Goal: Transaction & Acquisition: Purchase product/service

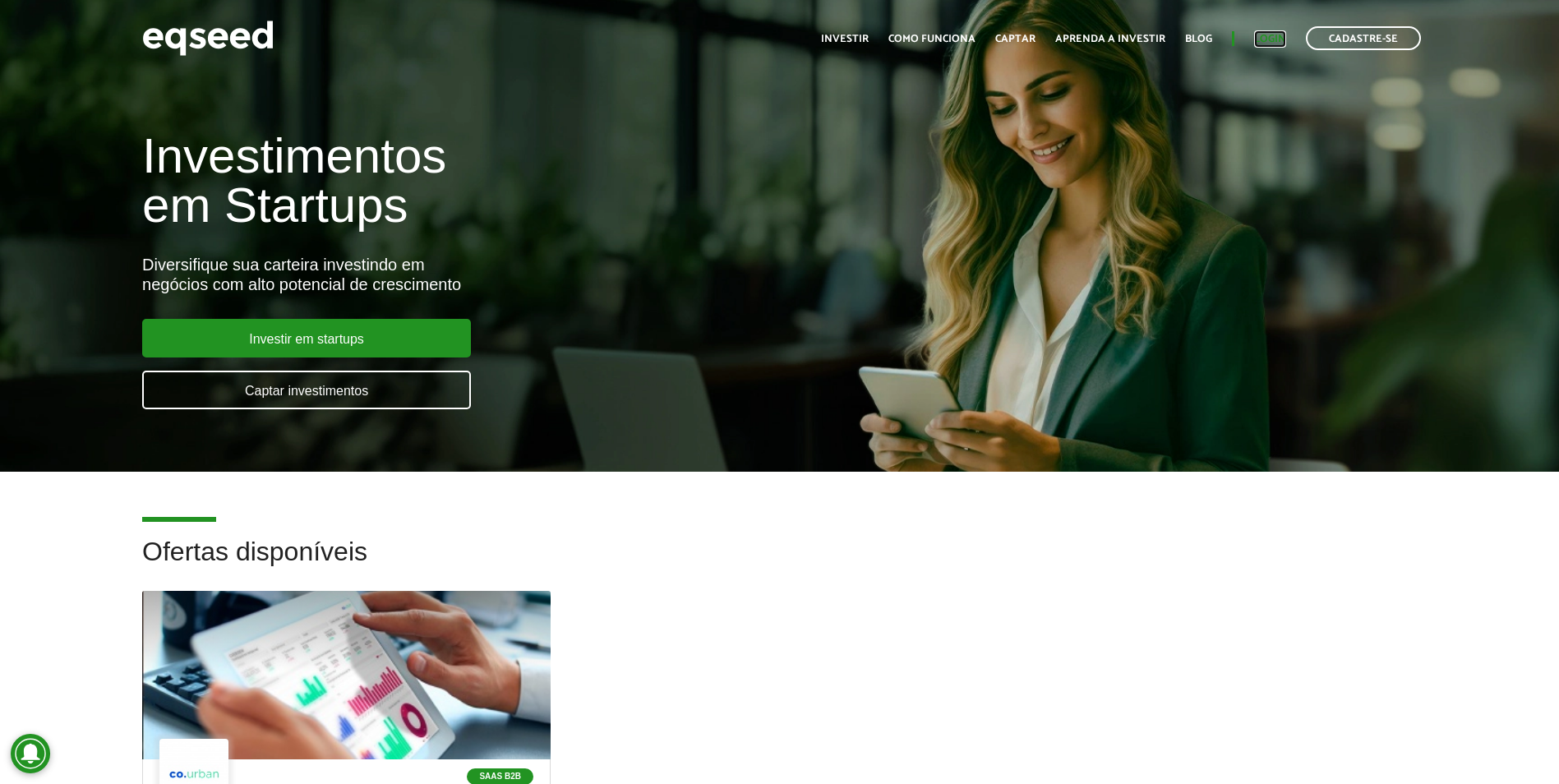
click at [1280, 41] on link "Login" at bounding box center [1270, 38] width 32 height 10
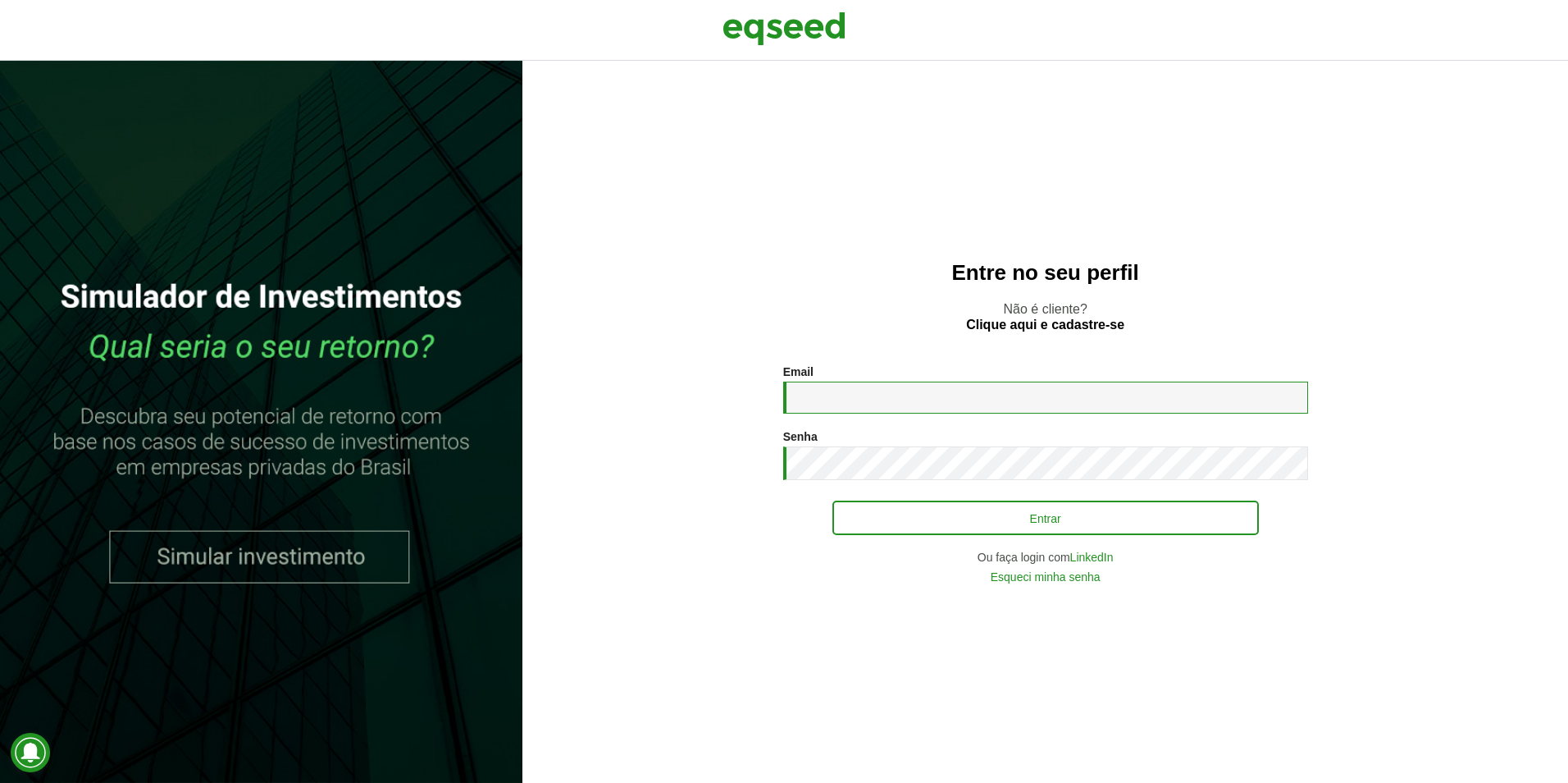
type input "**********"
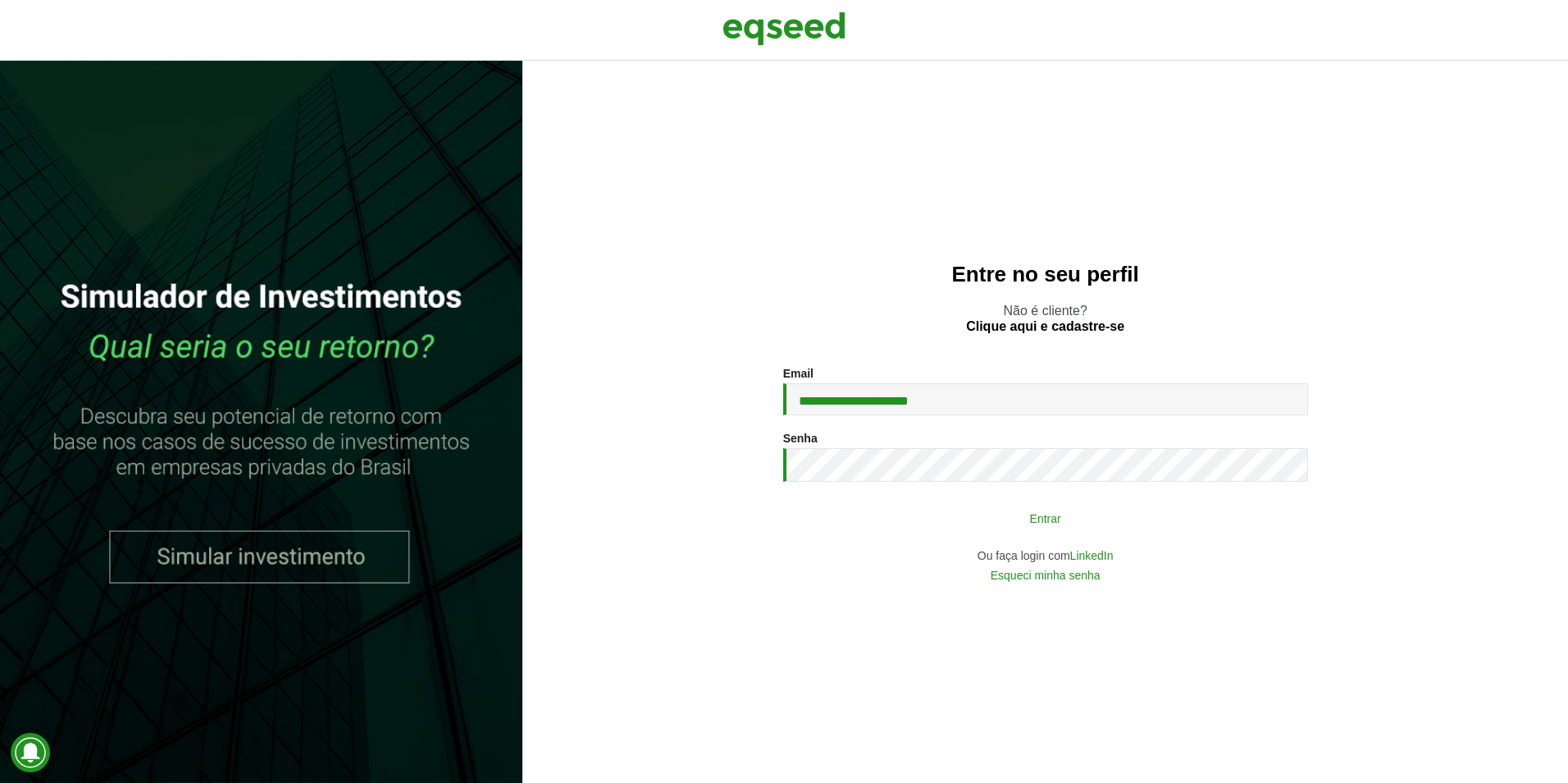
click at [1073, 520] on button "Entrar" at bounding box center [1044, 517] width 426 height 31
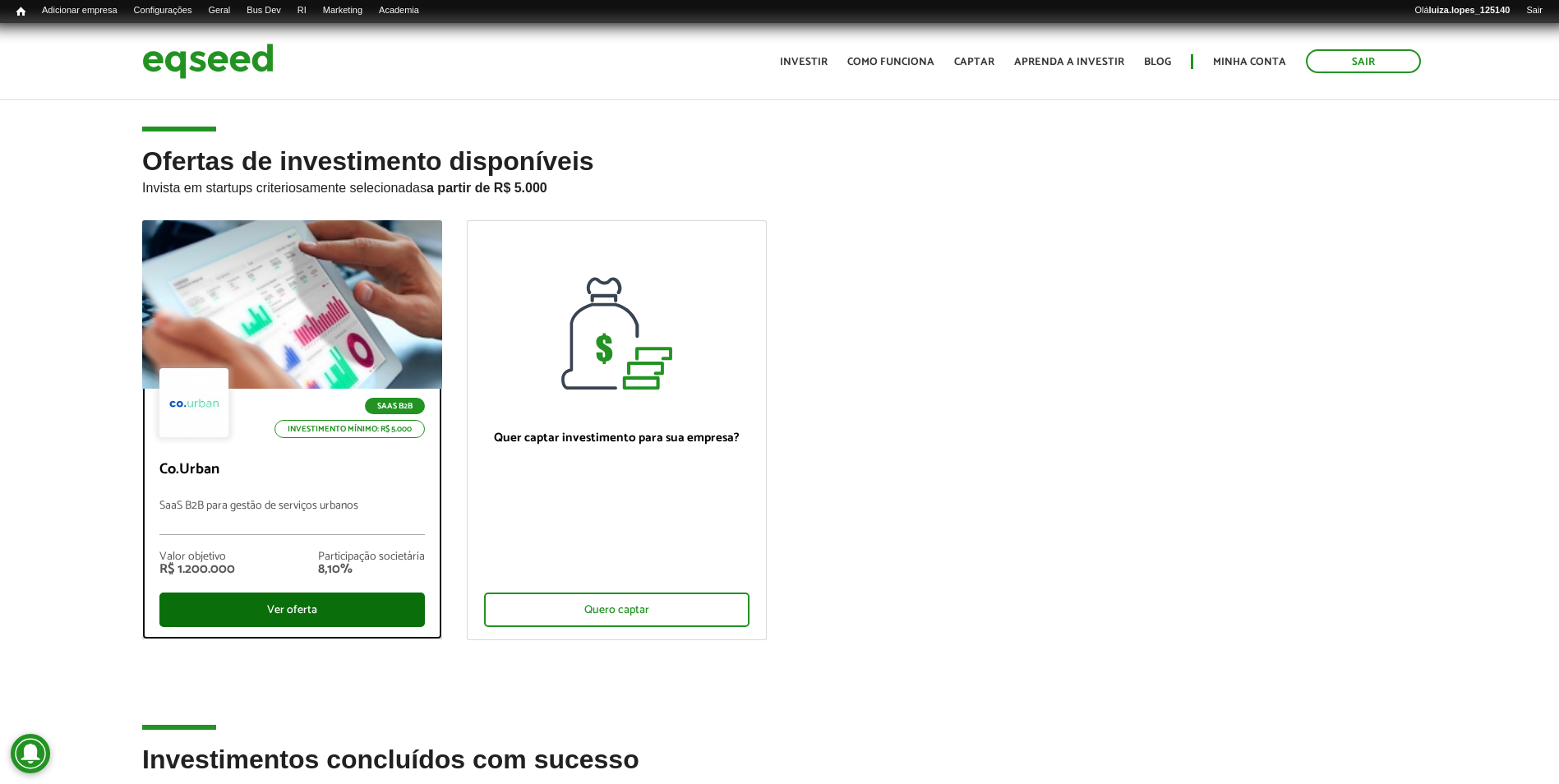
click at [342, 592] on div "Ver oferta" at bounding box center [292, 609] width 265 height 34
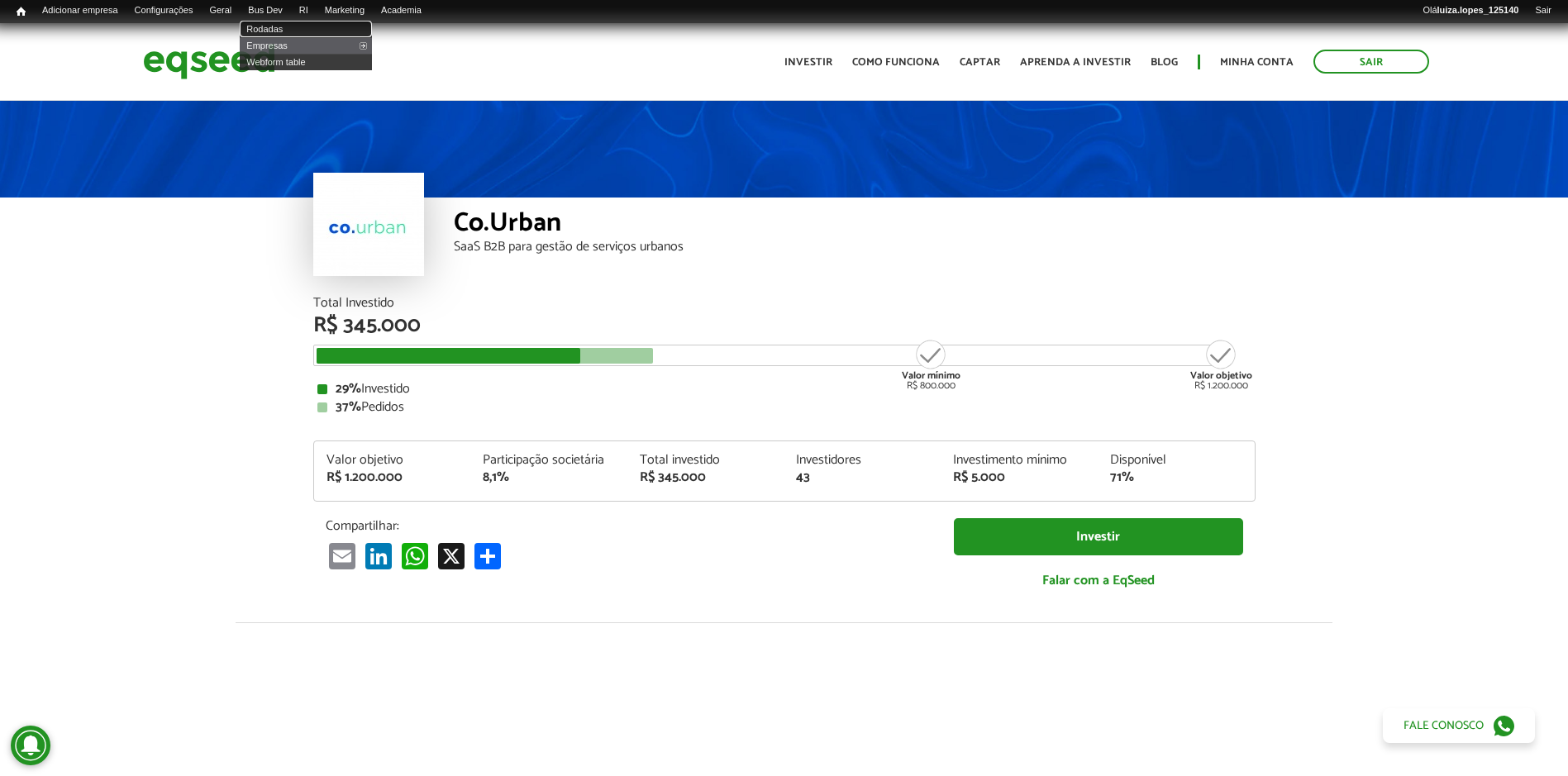
click at [304, 30] on link "Rodadas" at bounding box center [306, 29] width 132 height 16
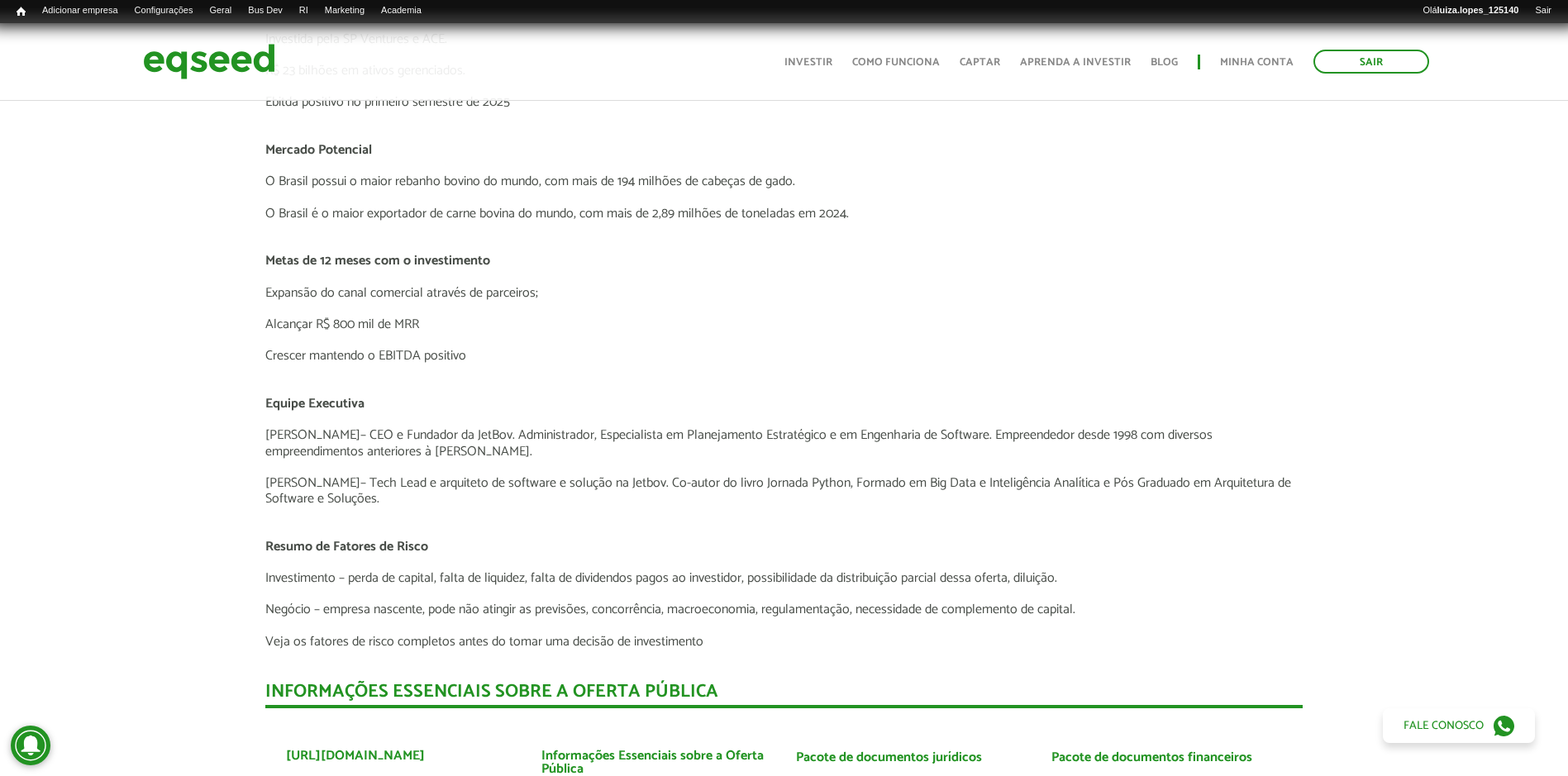
scroll to position [3965, 0]
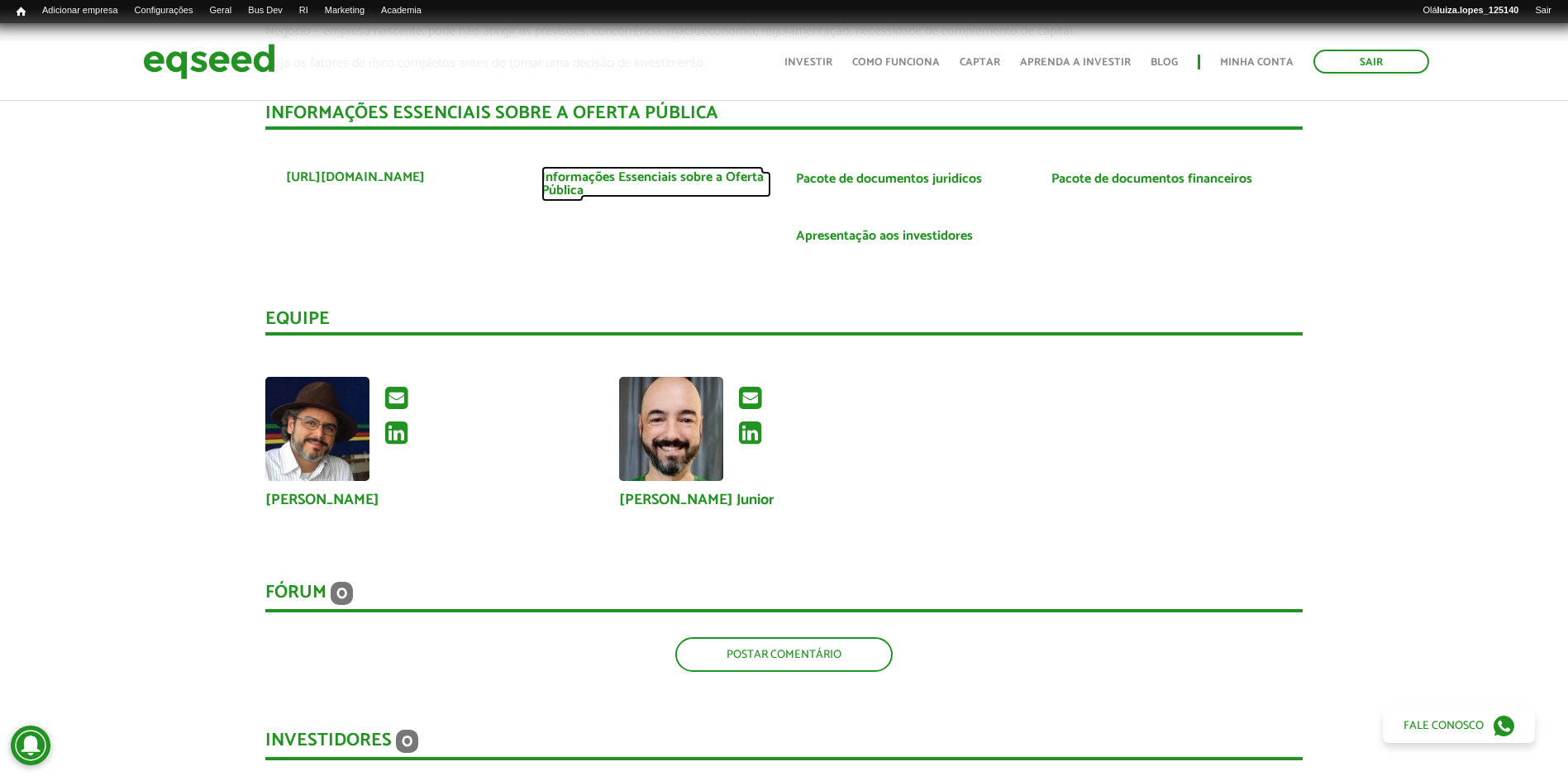
click at [671, 178] on link "Informações Essenciais sobre a Oferta Pública" at bounding box center [656, 184] width 230 height 27
click at [838, 233] on link "Apresentação aos investidores" at bounding box center [883, 236] width 177 height 13
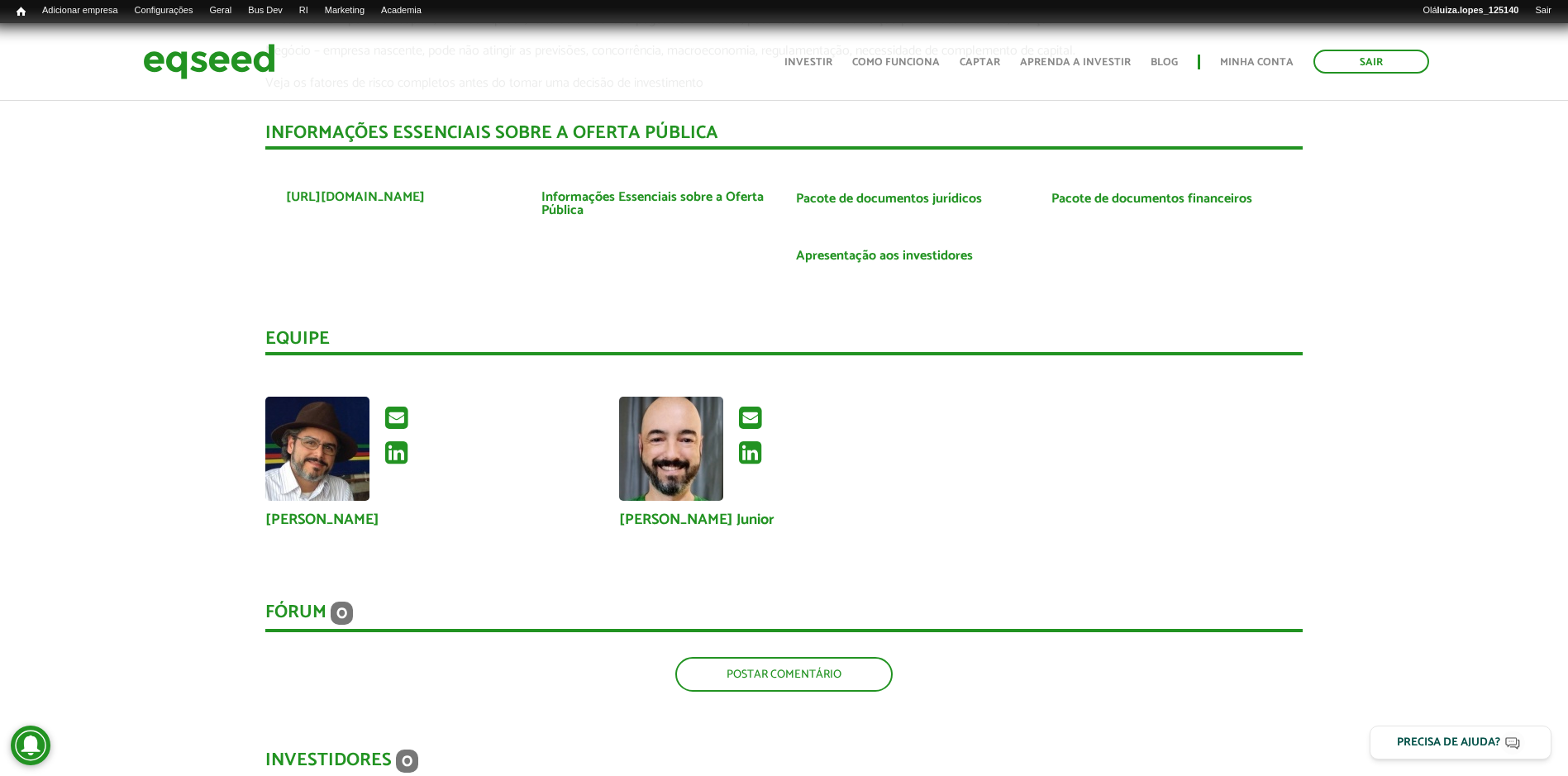
scroll to position [3965, 0]
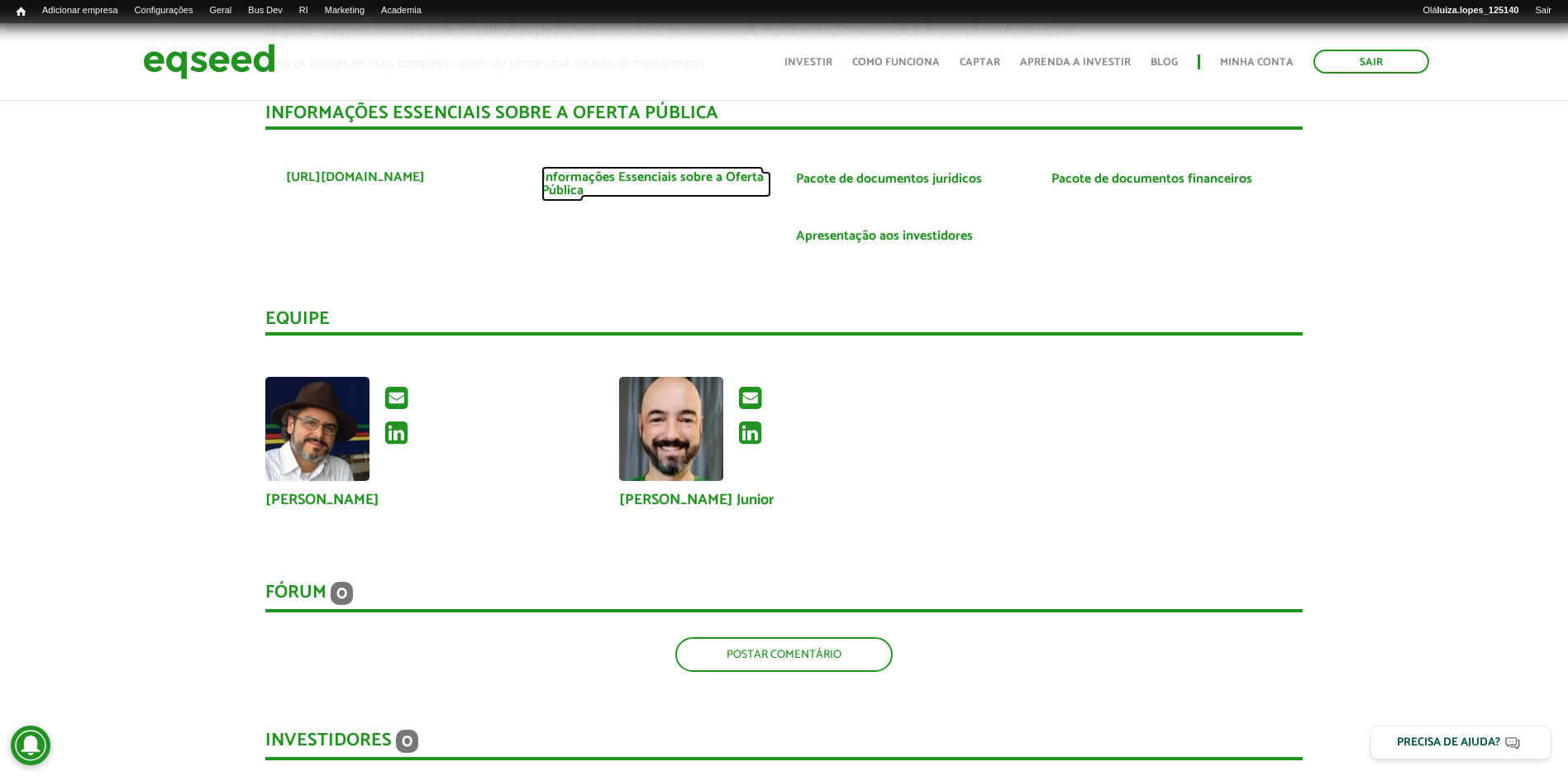
click at [626, 180] on link "Informações Essenciais sobre a Oferta Pública" at bounding box center [656, 184] width 230 height 27
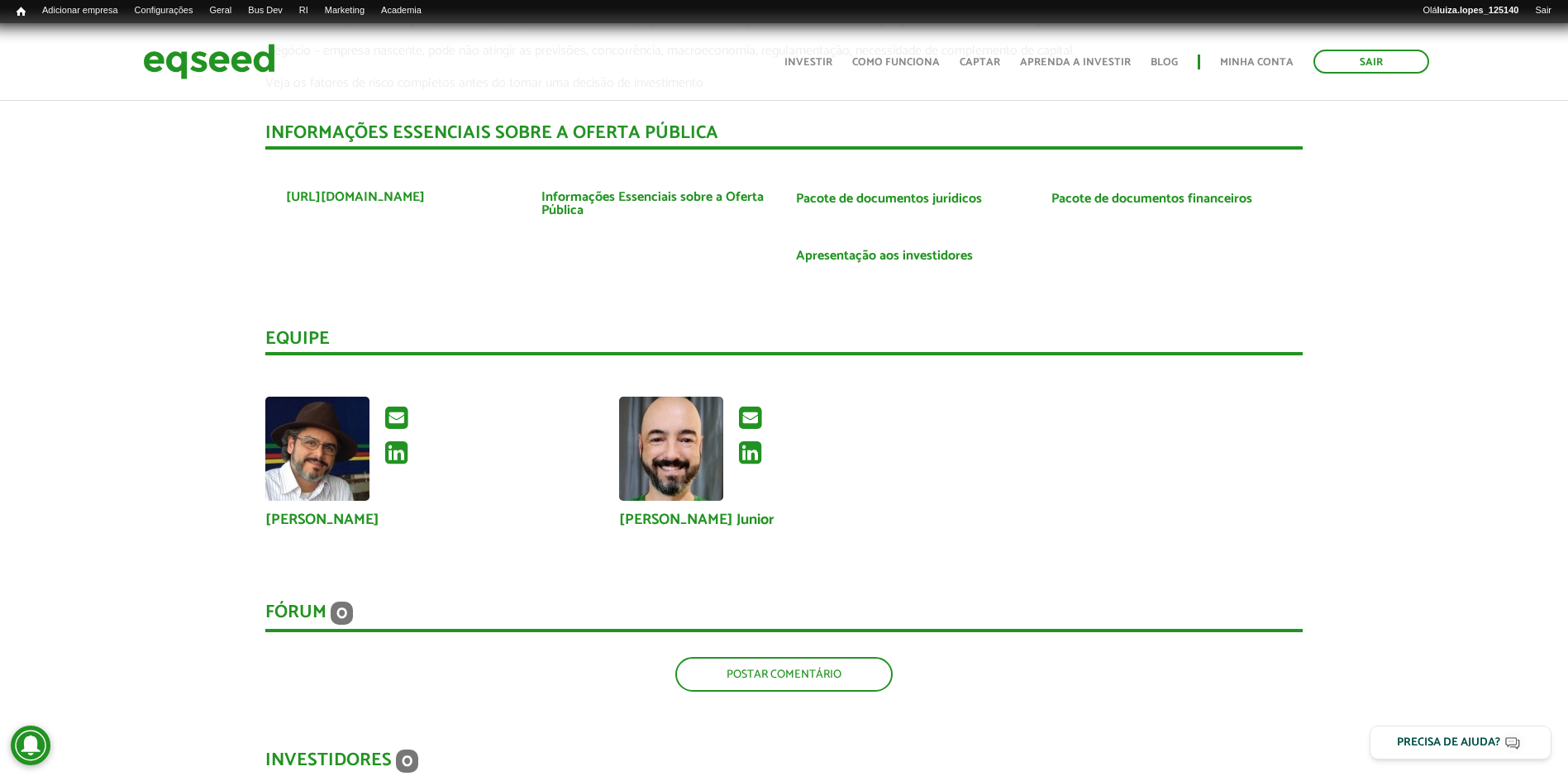
scroll to position [3965, 0]
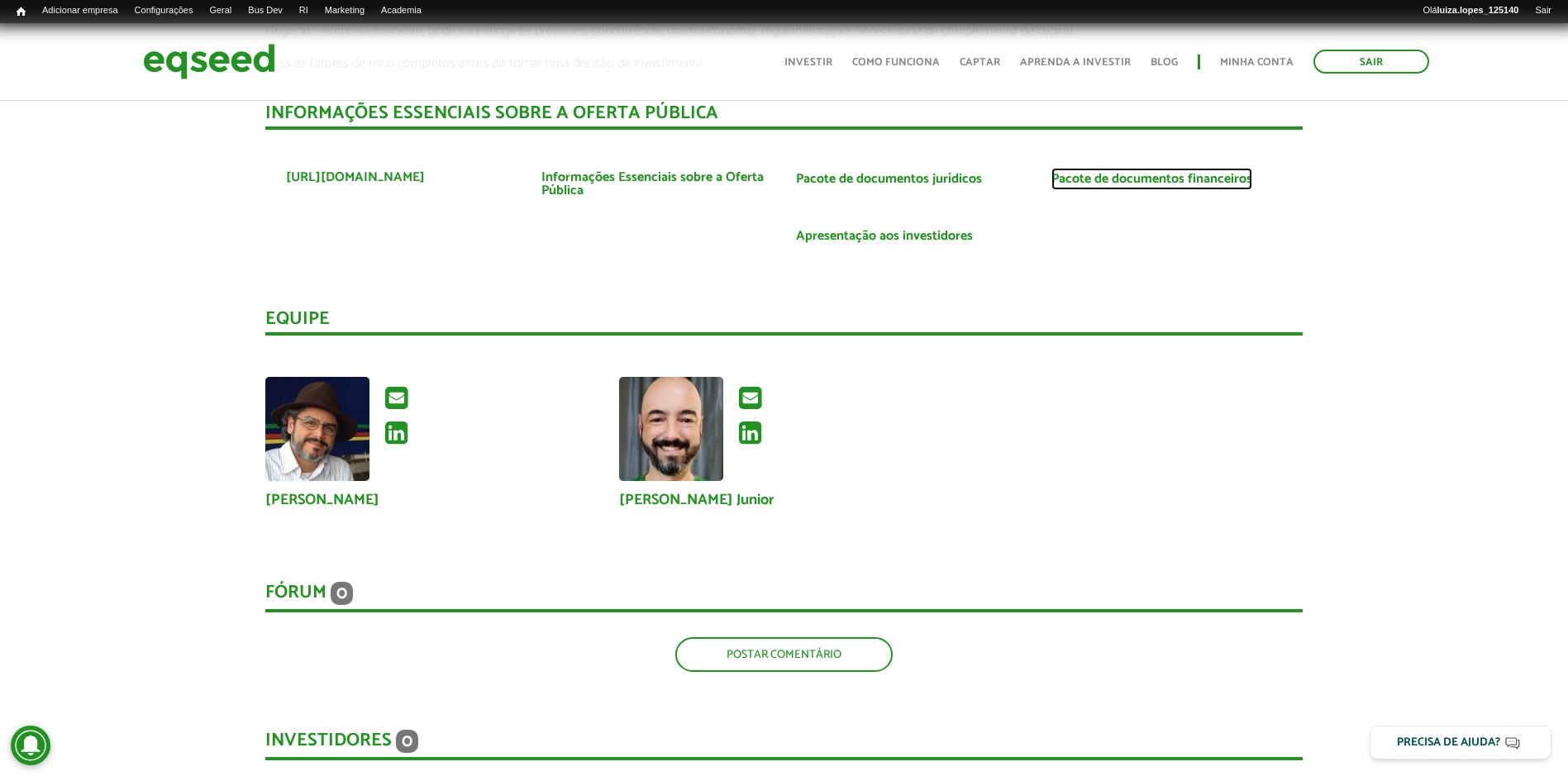
click at [1215, 183] on link "Pacote de documentos financeiros" at bounding box center [1151, 180] width 201 height 13
click at [909, 184] on link "Pacote de documentos jurídicos" at bounding box center [888, 180] width 185 height 13
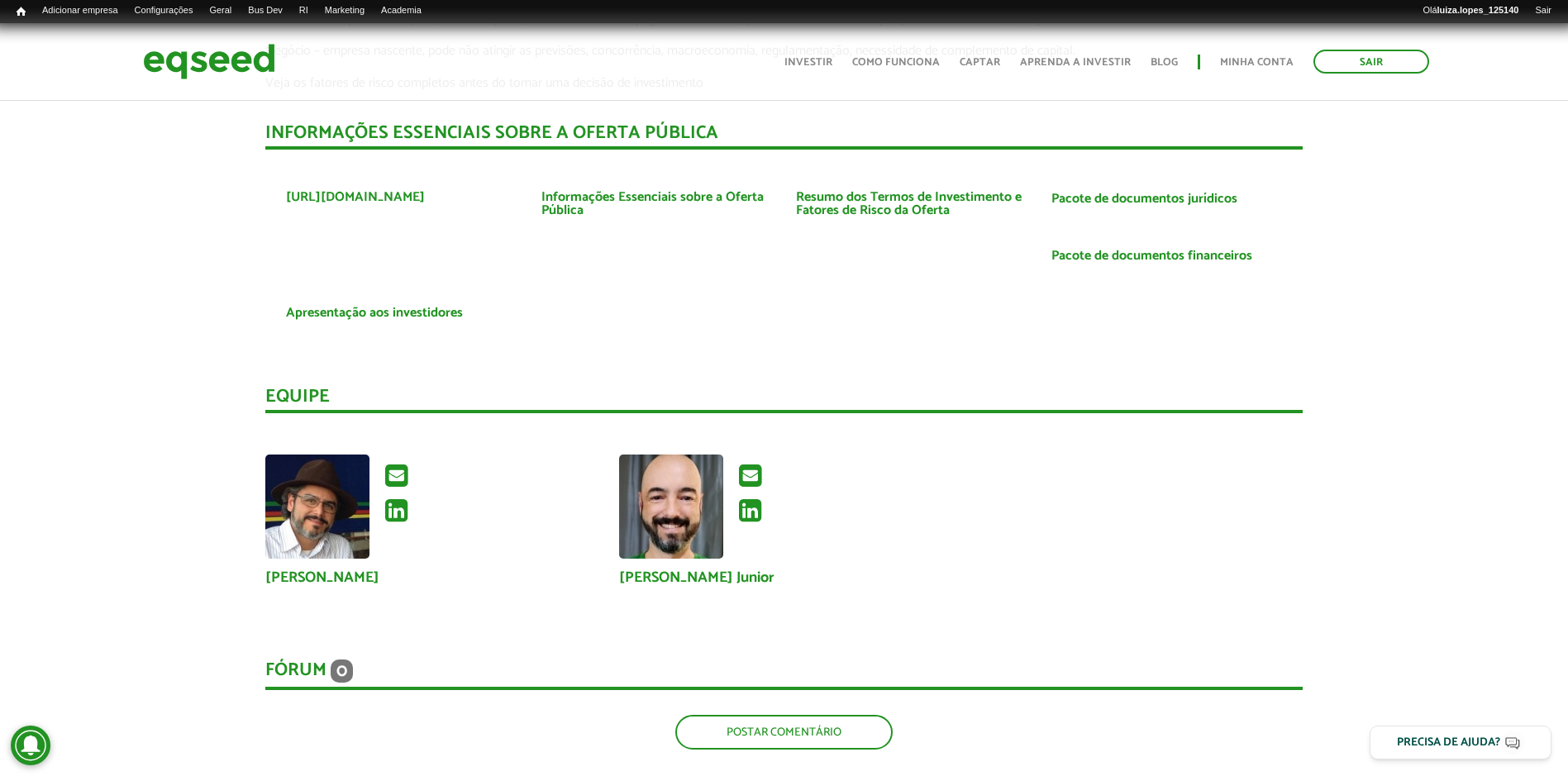
scroll to position [3965, 0]
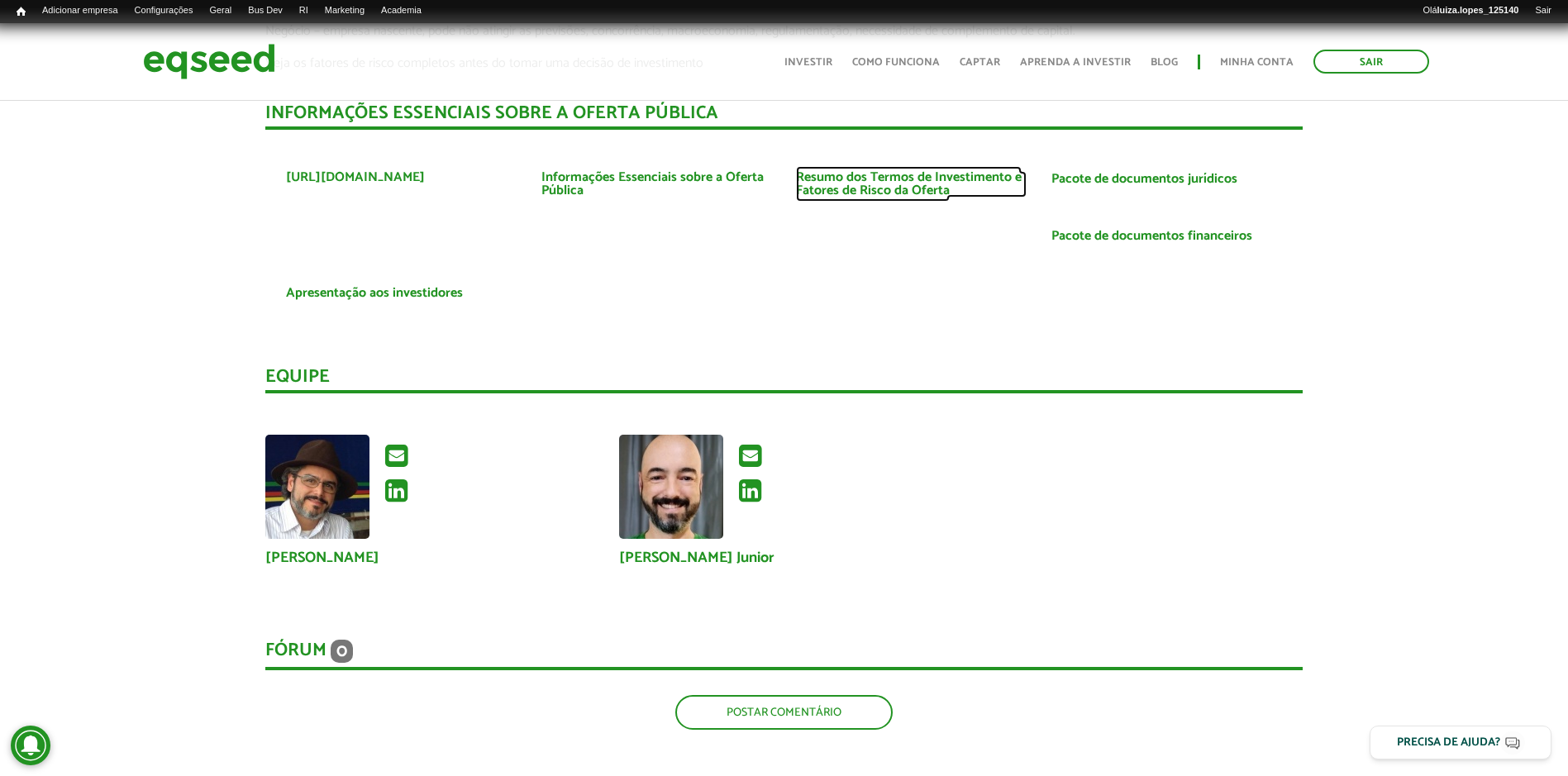
click at [843, 191] on link "Resumo dos Termos de Investimento e Fatores de Risco da Oferta" at bounding box center [910, 184] width 230 height 27
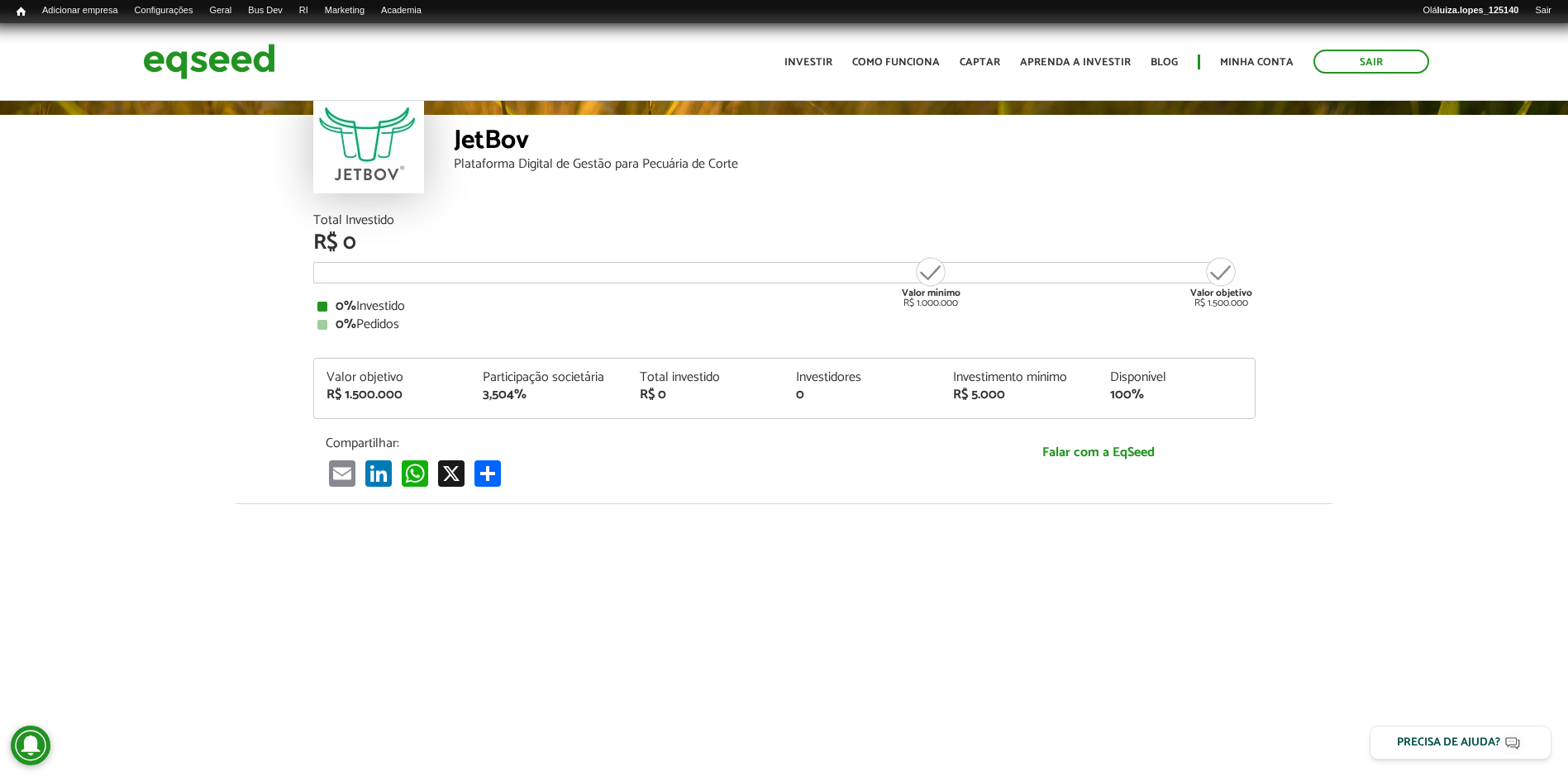
scroll to position [0, 0]
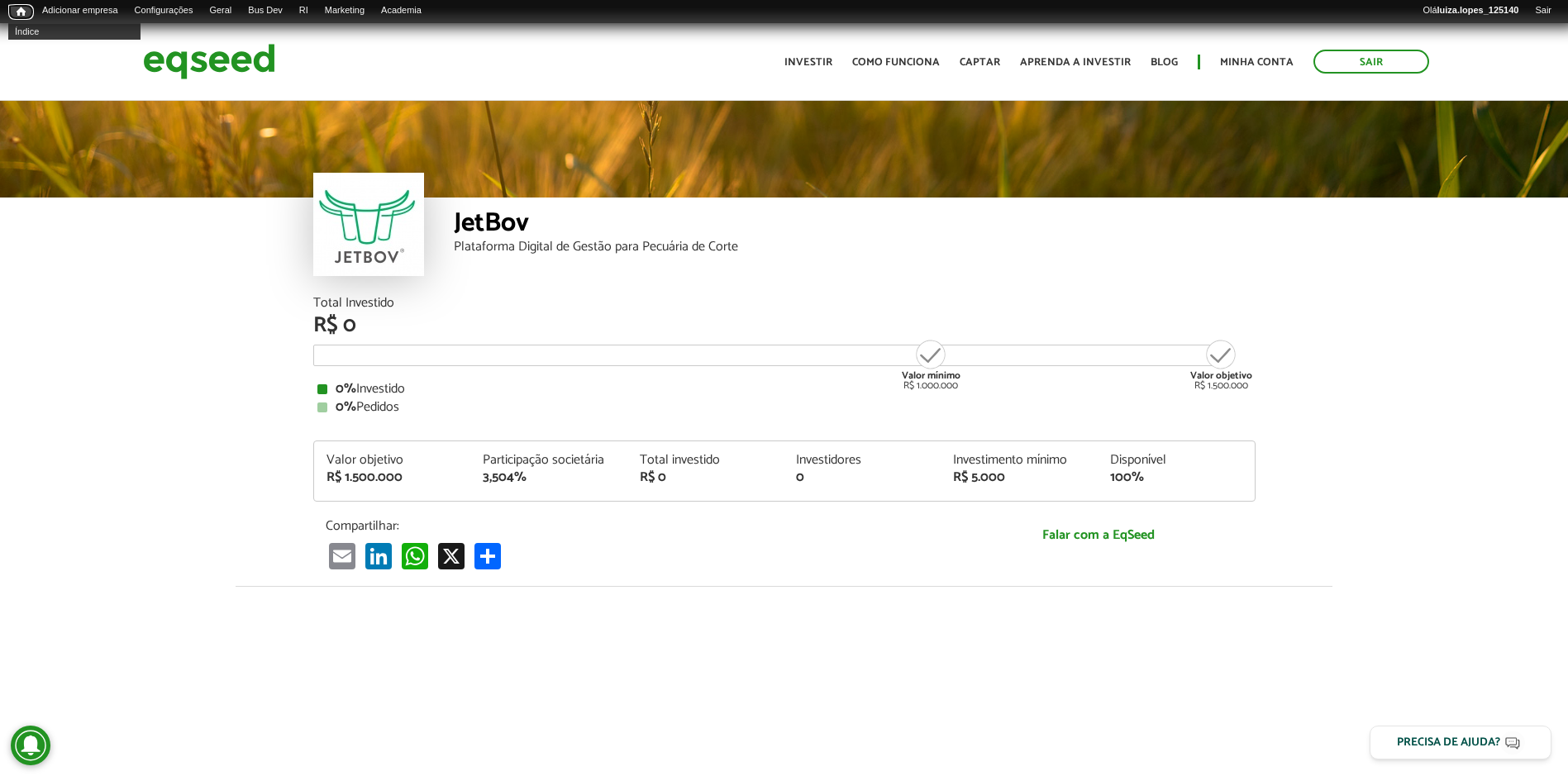
click at [19, 9] on span "Início" at bounding box center [21, 11] width 10 height 11
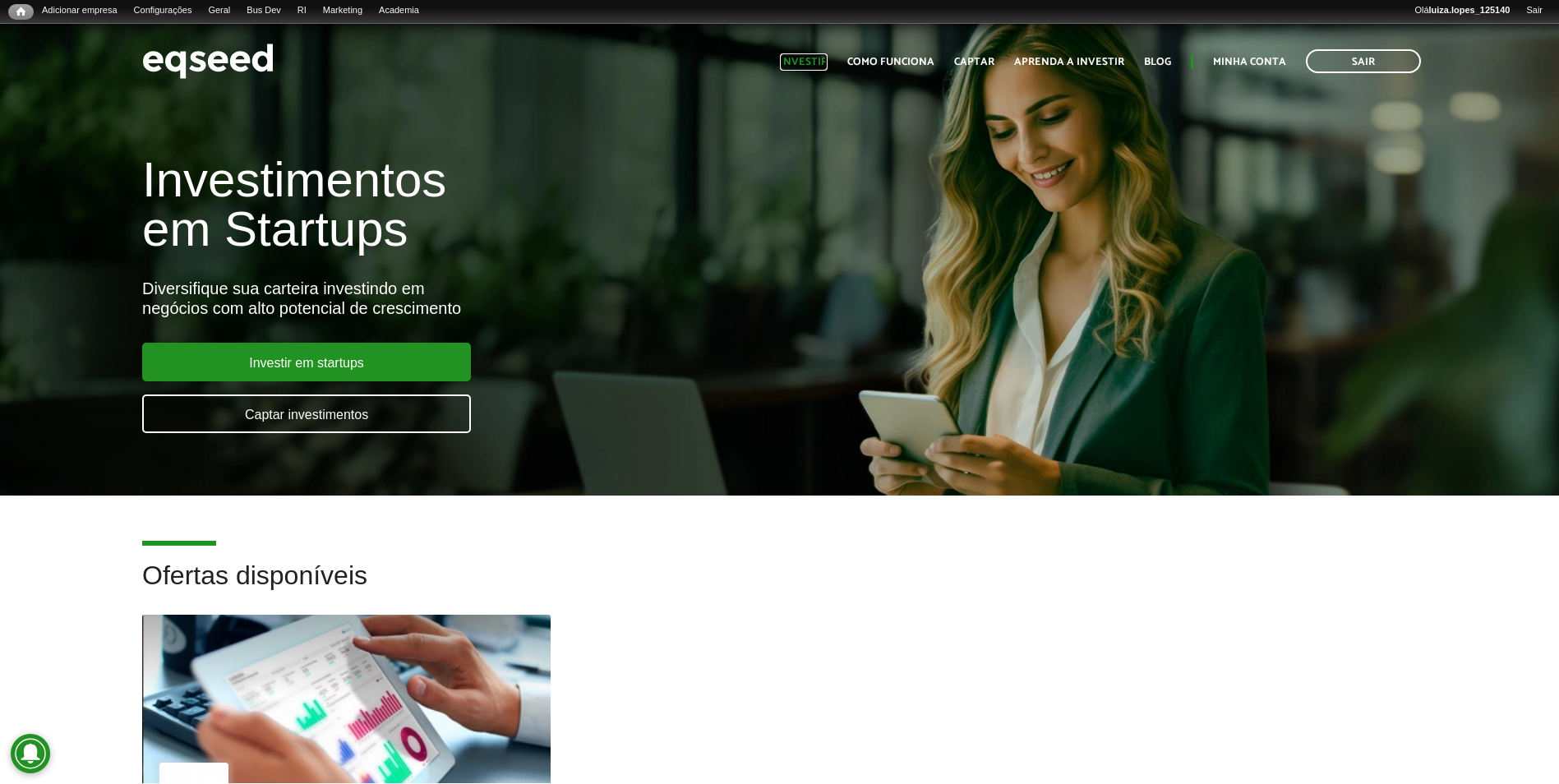
click at [790, 57] on link "Investir" at bounding box center [803, 62] width 48 height 10
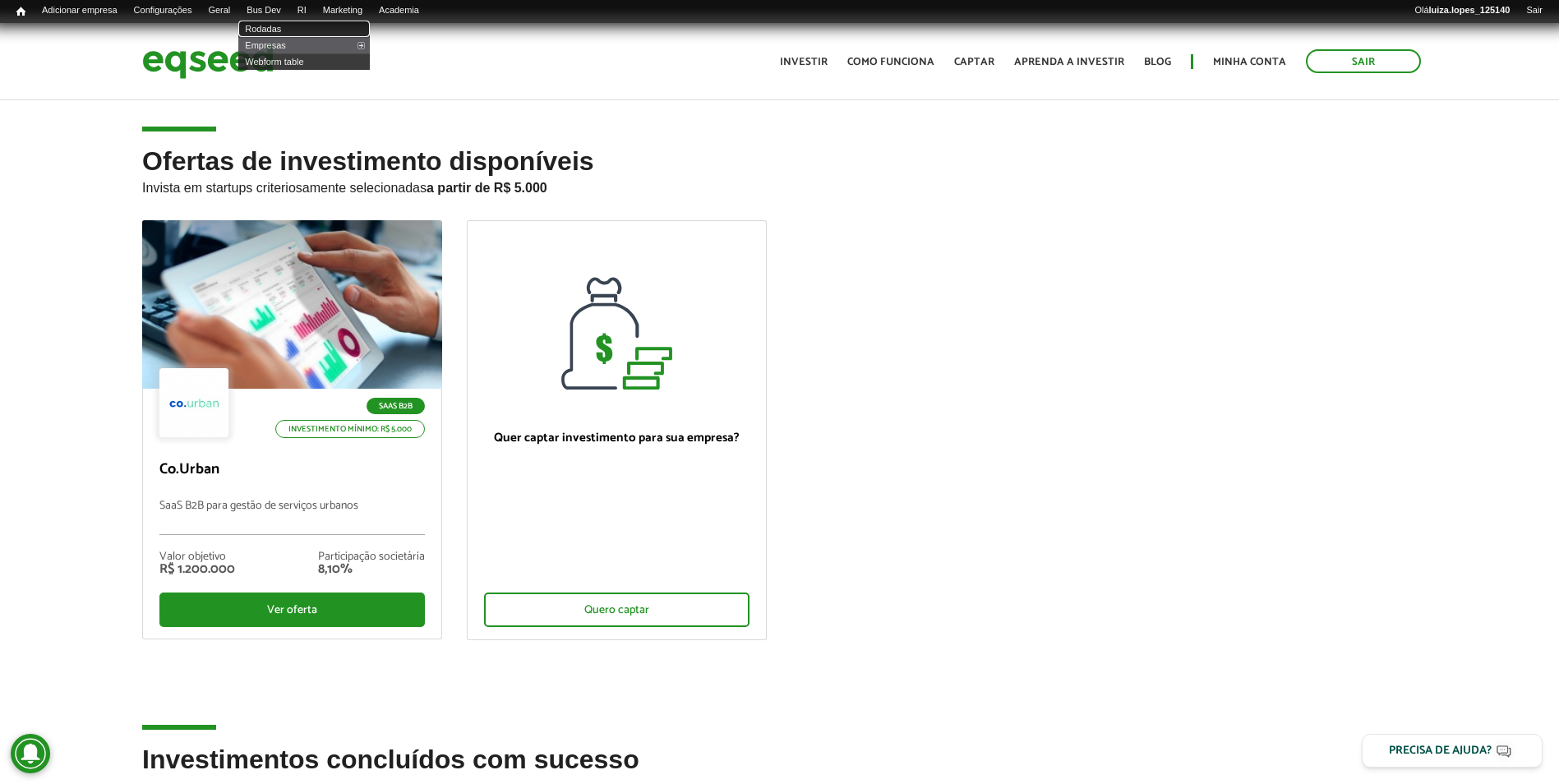
click at [281, 28] on link "Rodadas" at bounding box center [304, 29] width 131 height 16
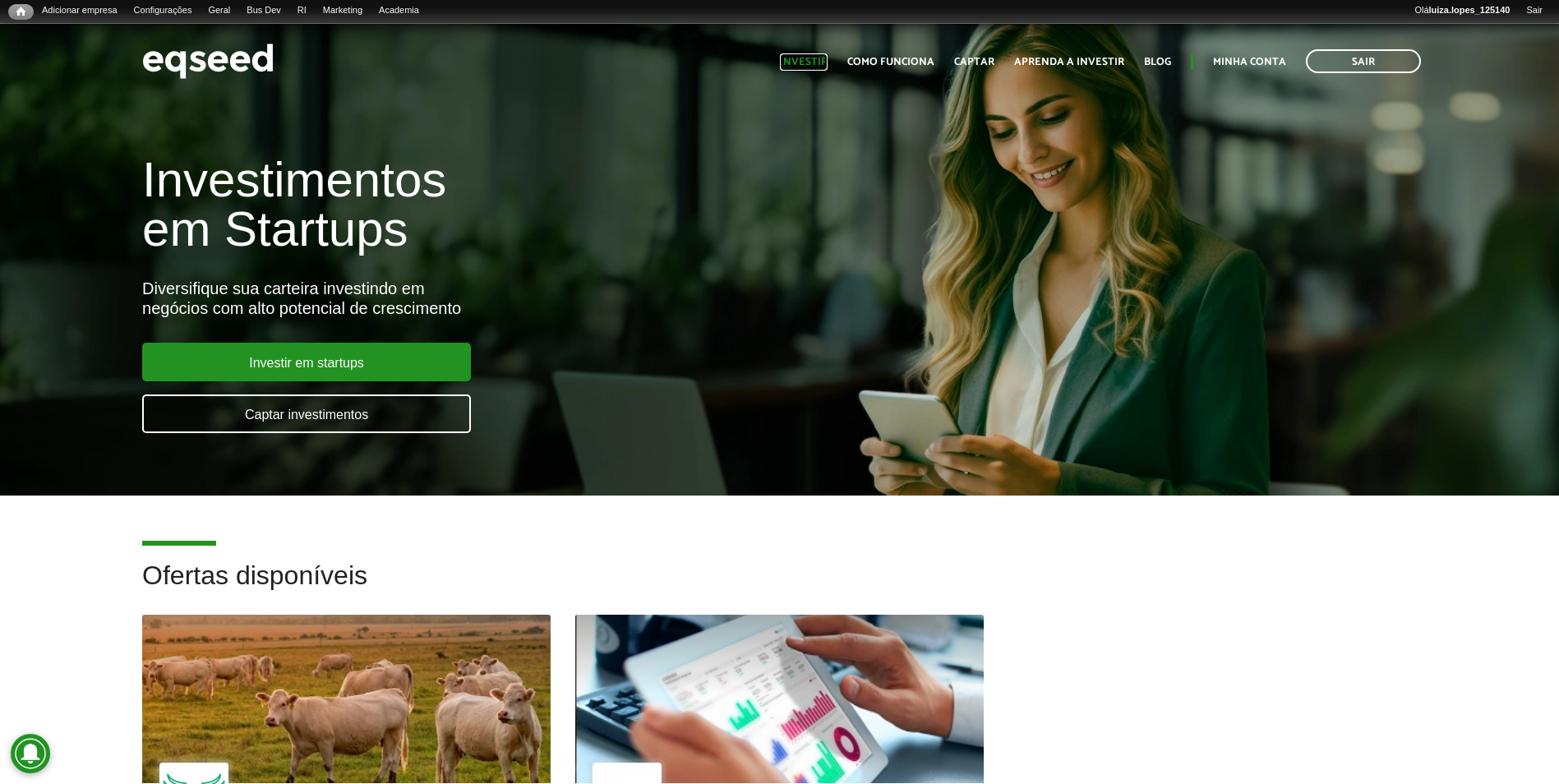
click at [820, 66] on link "Investir" at bounding box center [803, 62] width 48 height 10
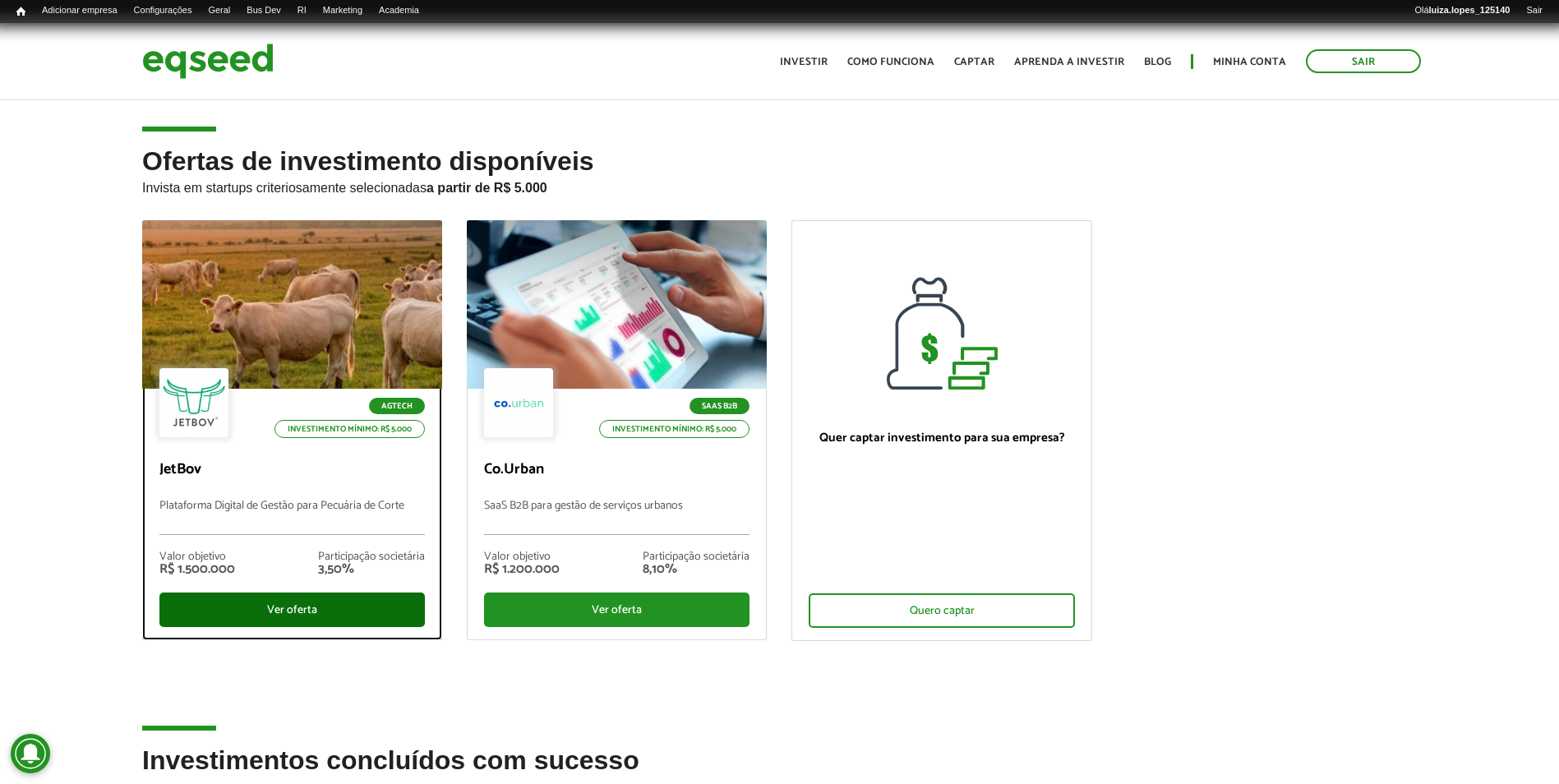
click at [251, 609] on div "Ver oferta" at bounding box center [292, 609] width 265 height 34
click at [317, 602] on div "Ver oferta" at bounding box center [292, 609] width 265 height 34
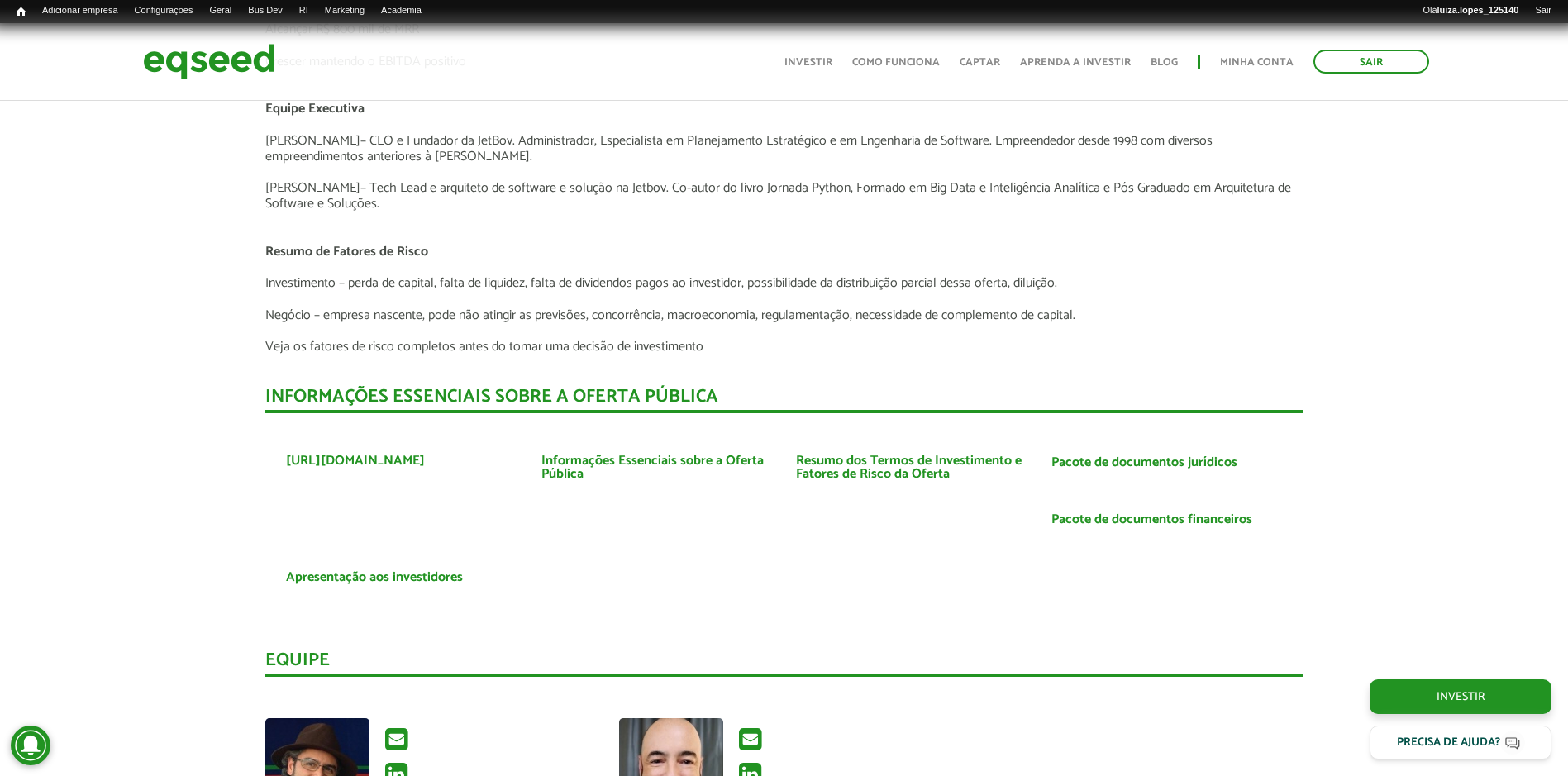
scroll to position [4047, 0]
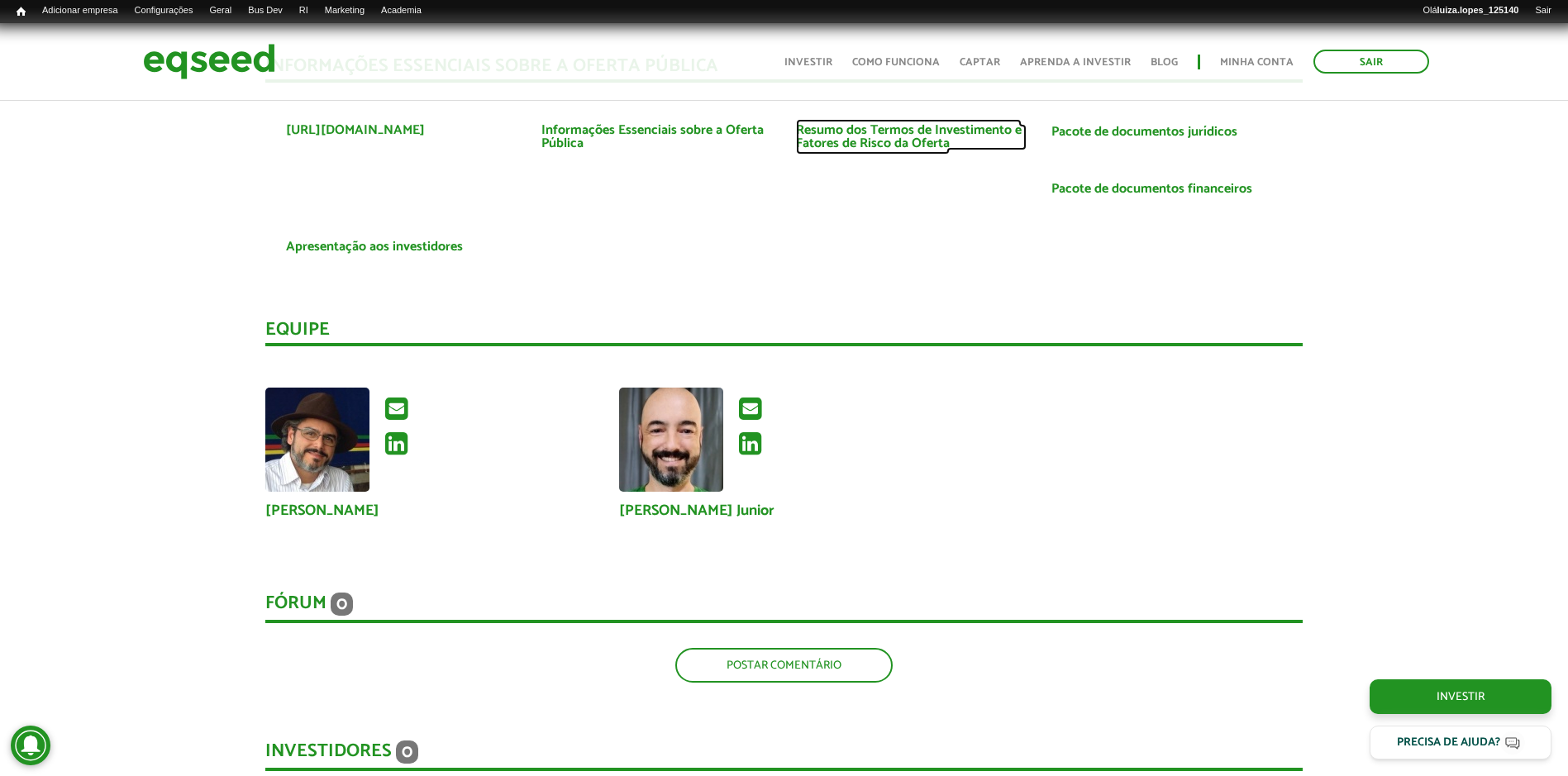
click at [944, 133] on link "Resumo dos Termos de Investimento e Fatores de Risco da Oferta" at bounding box center [910, 138] width 230 height 27
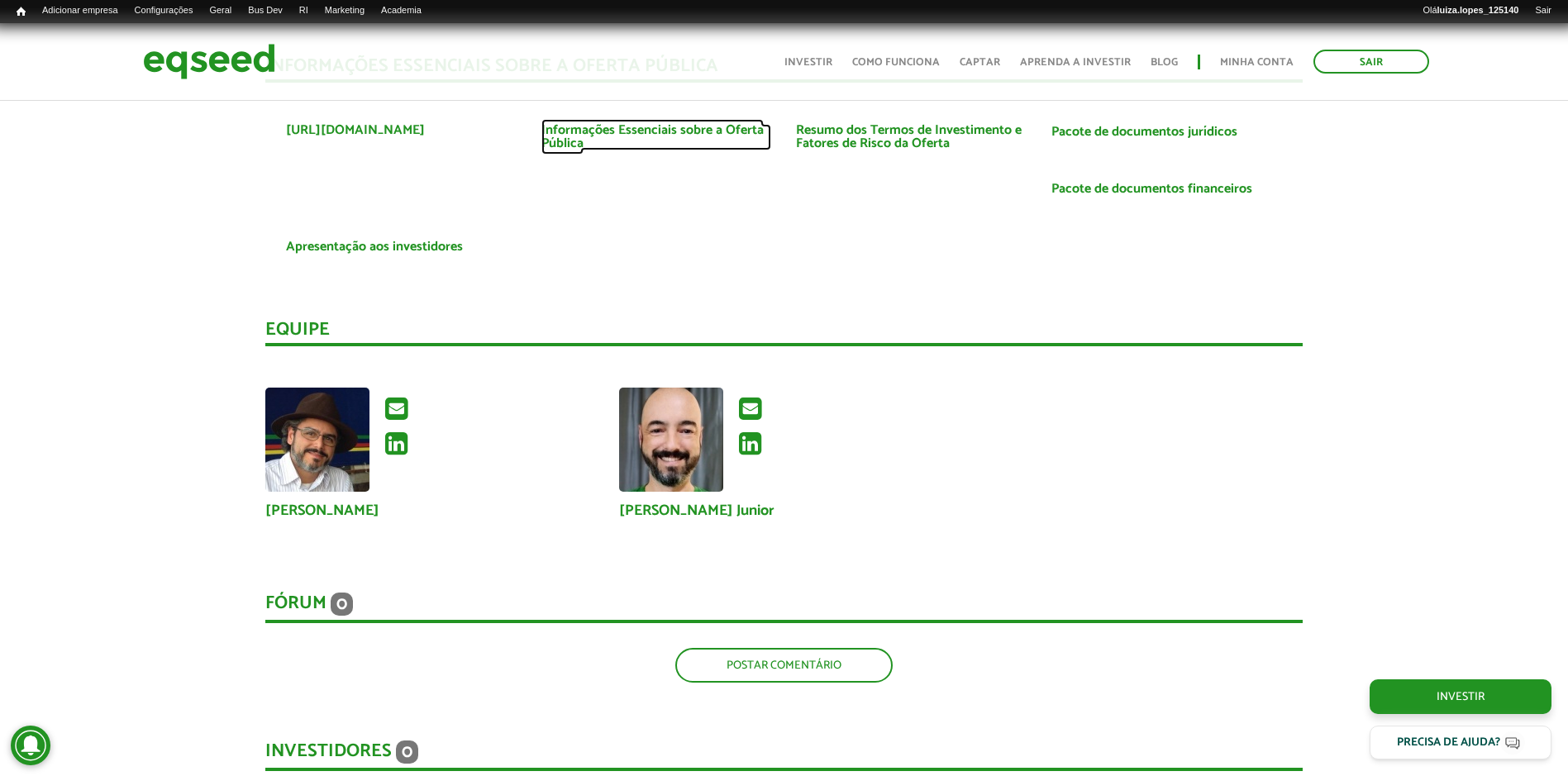
click at [704, 125] on link "Informações Essenciais sobre a Oferta Pública" at bounding box center [656, 138] width 230 height 27
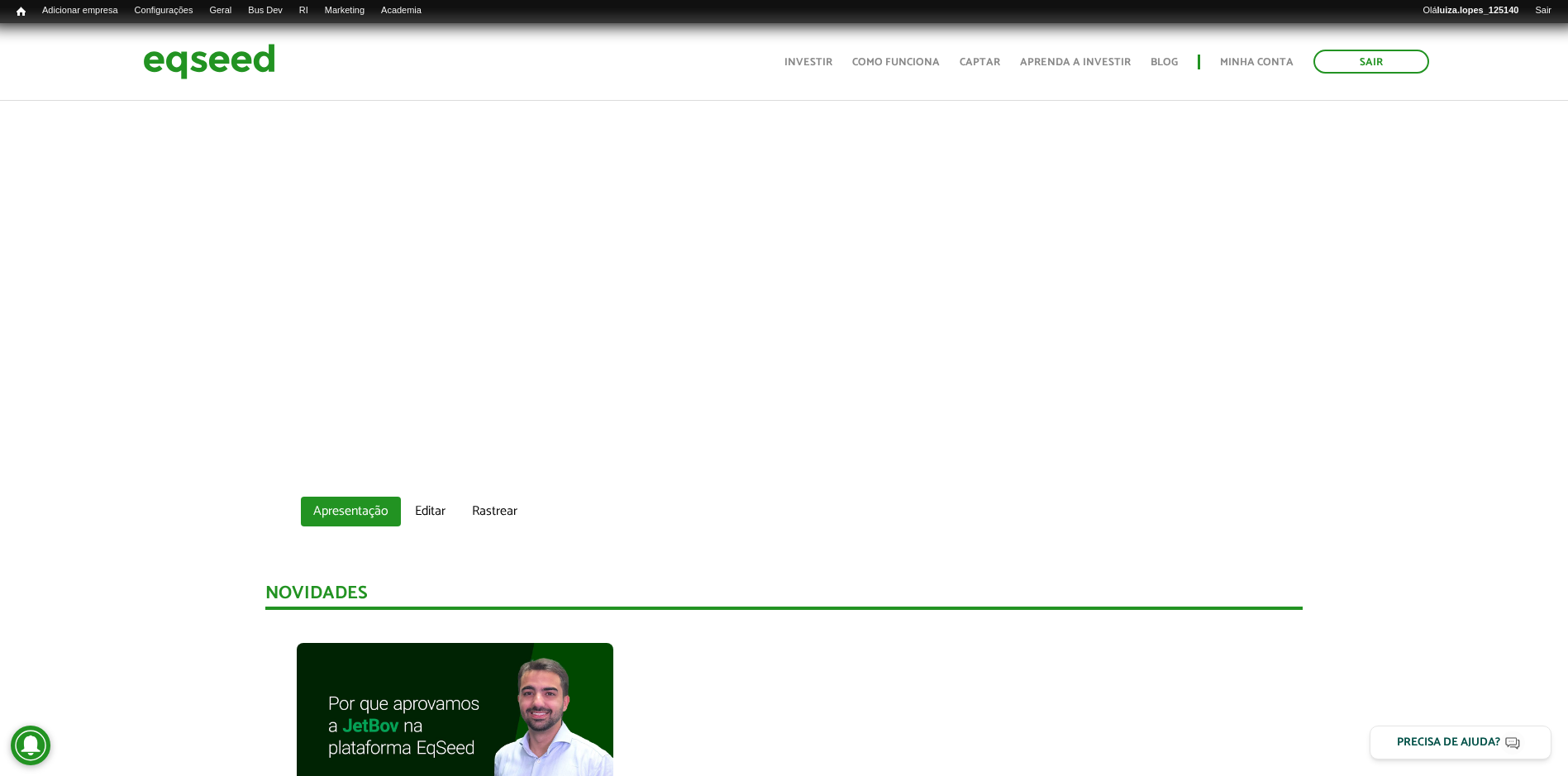
scroll to position [0, 0]
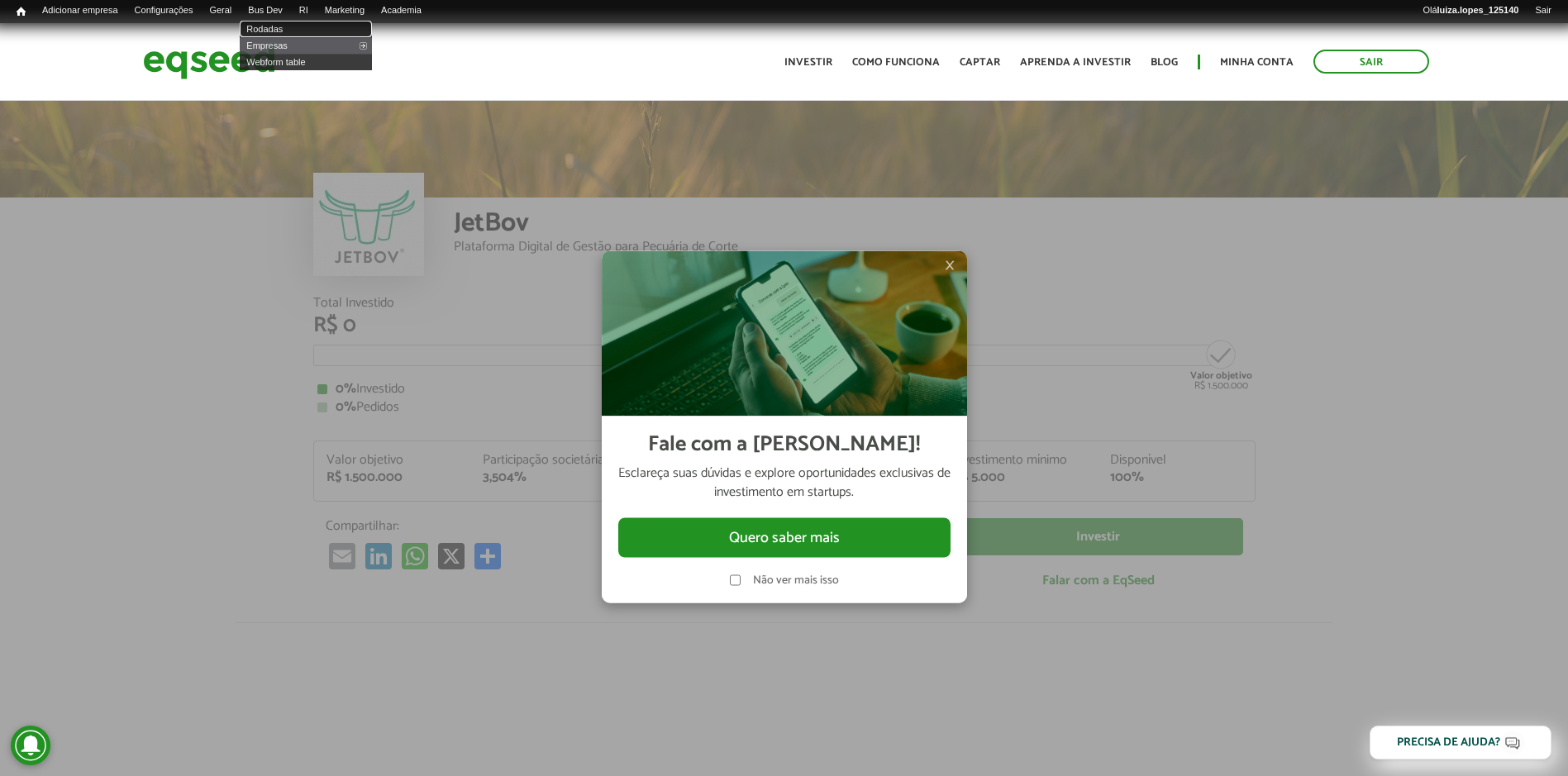
click at [301, 29] on link "Rodadas" at bounding box center [306, 29] width 132 height 16
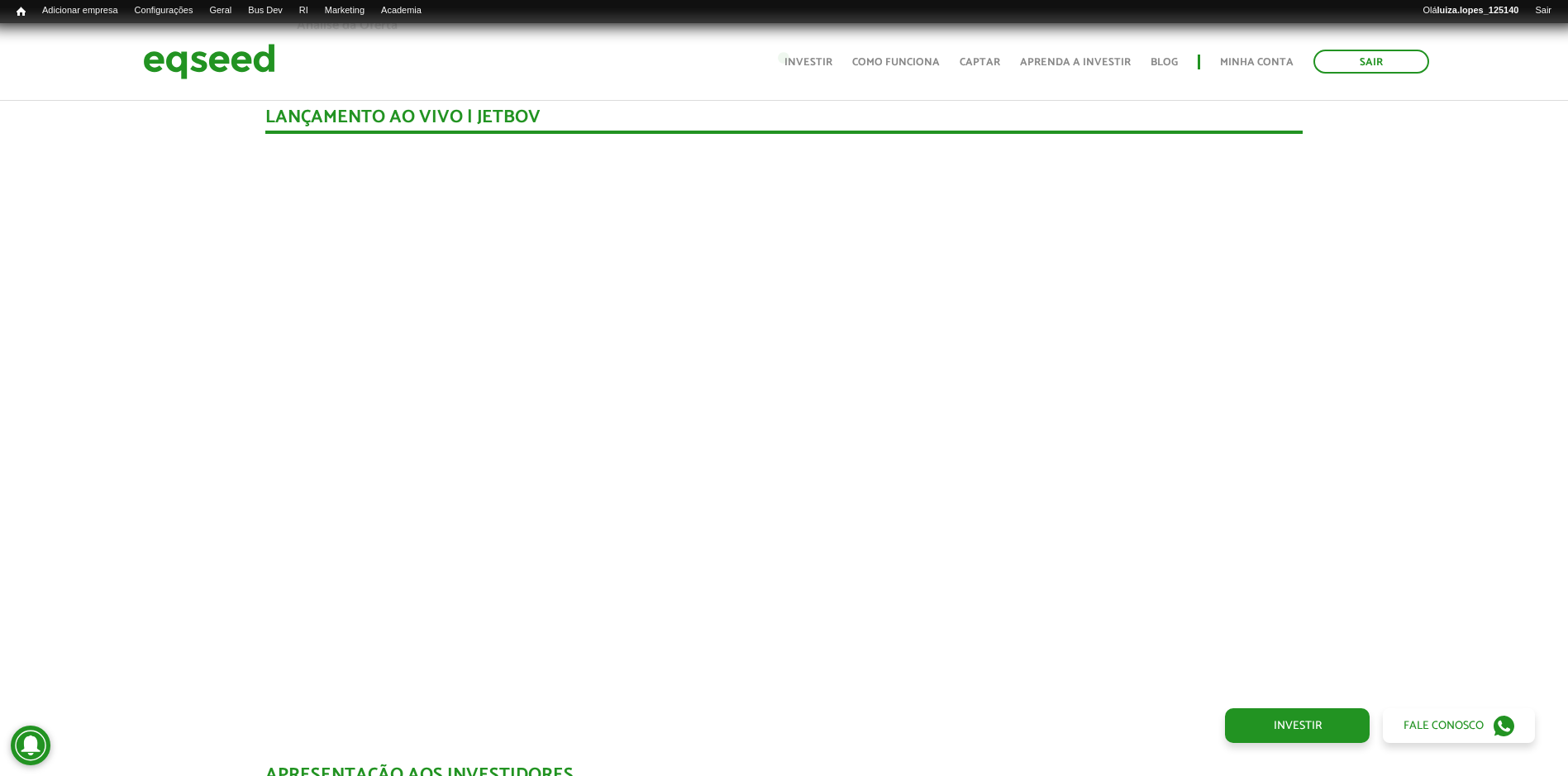
scroll to position [1550, 0]
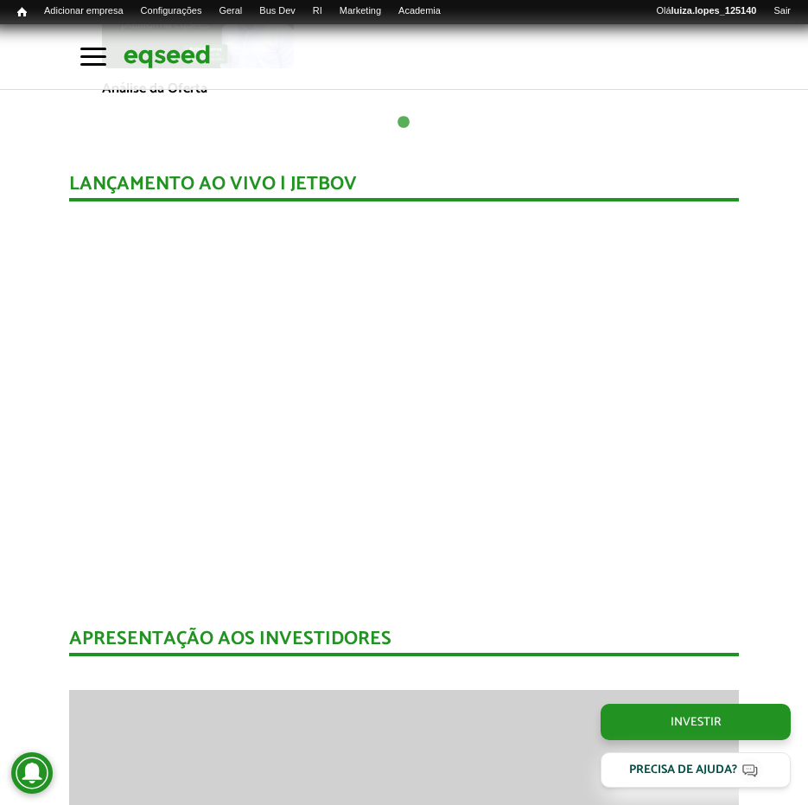
scroll to position [1285, 0]
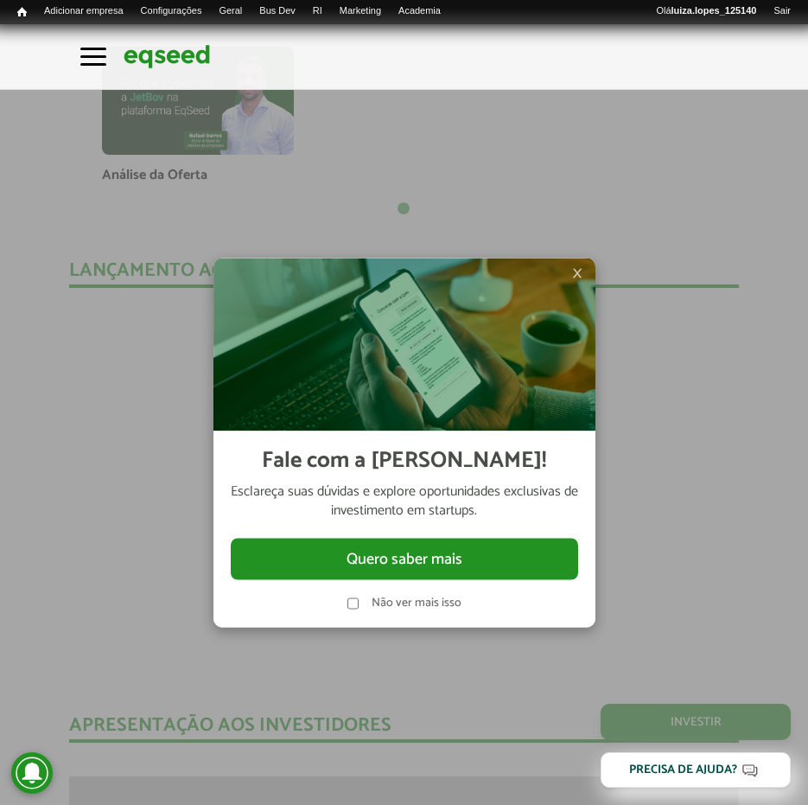
click at [579, 275] on span "×" at bounding box center [577, 273] width 10 height 21
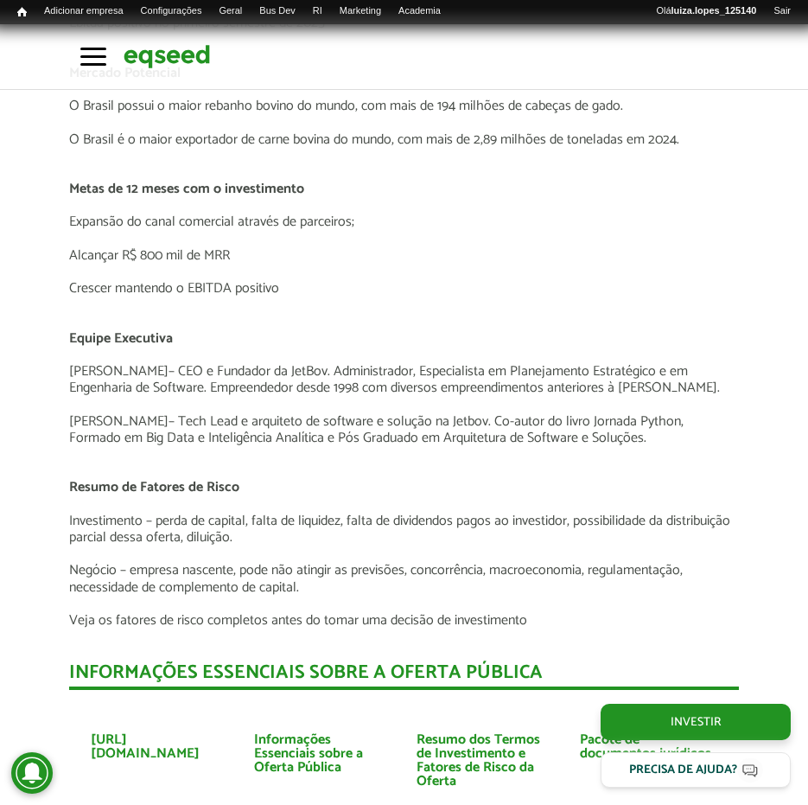
scroll to position [3717, 0]
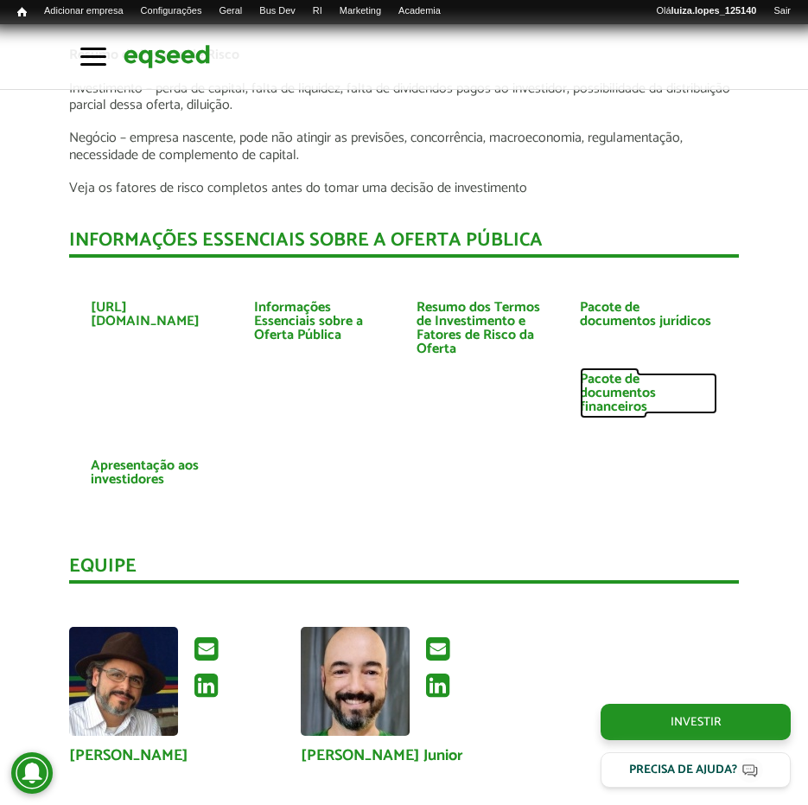
click at [616, 373] on link "Pacote de documentos financeiros" at bounding box center [648, 393] width 137 height 41
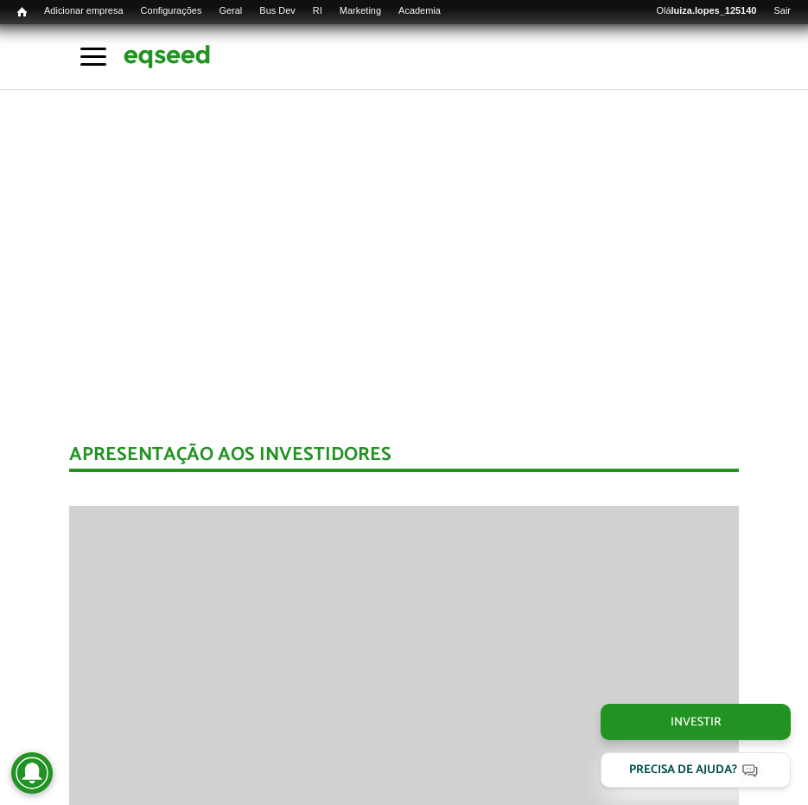
scroll to position [1383, 0]
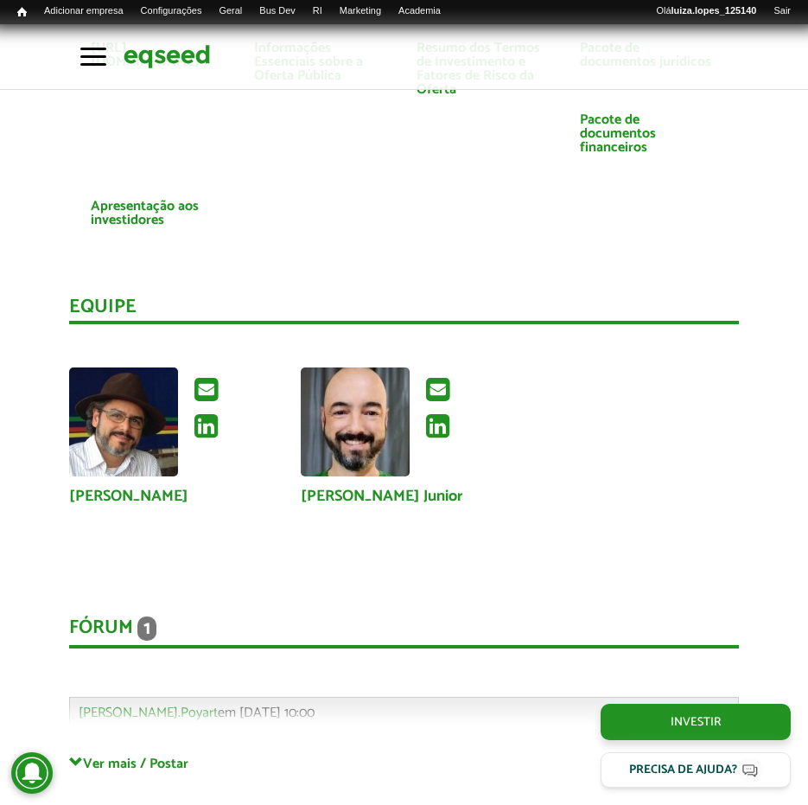
scroll to position [4235, 0]
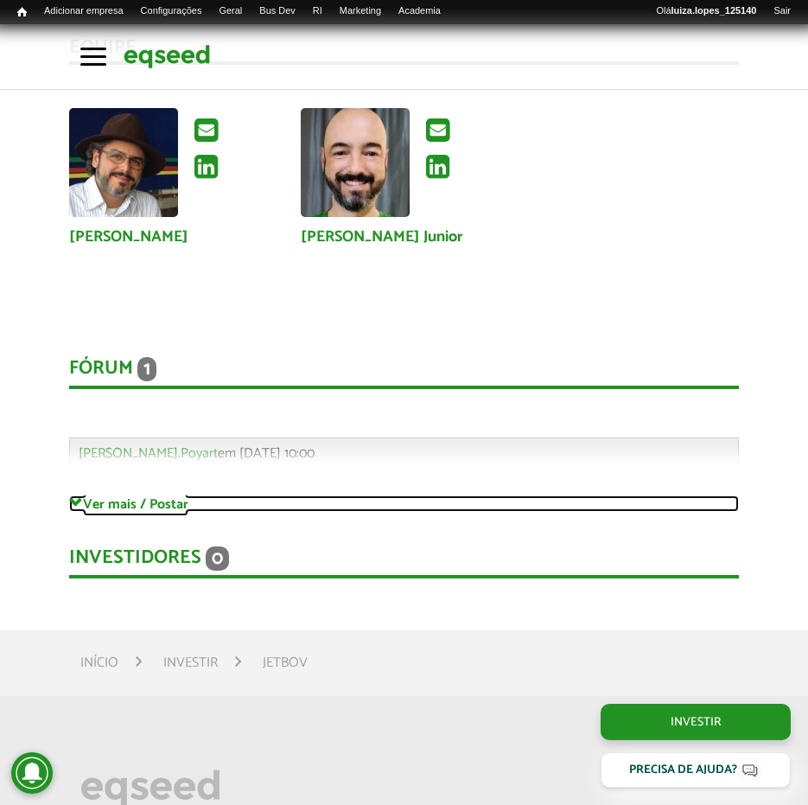
click at [112, 495] on link "Ver mais / Postar" at bounding box center [403, 503] width 669 height 16
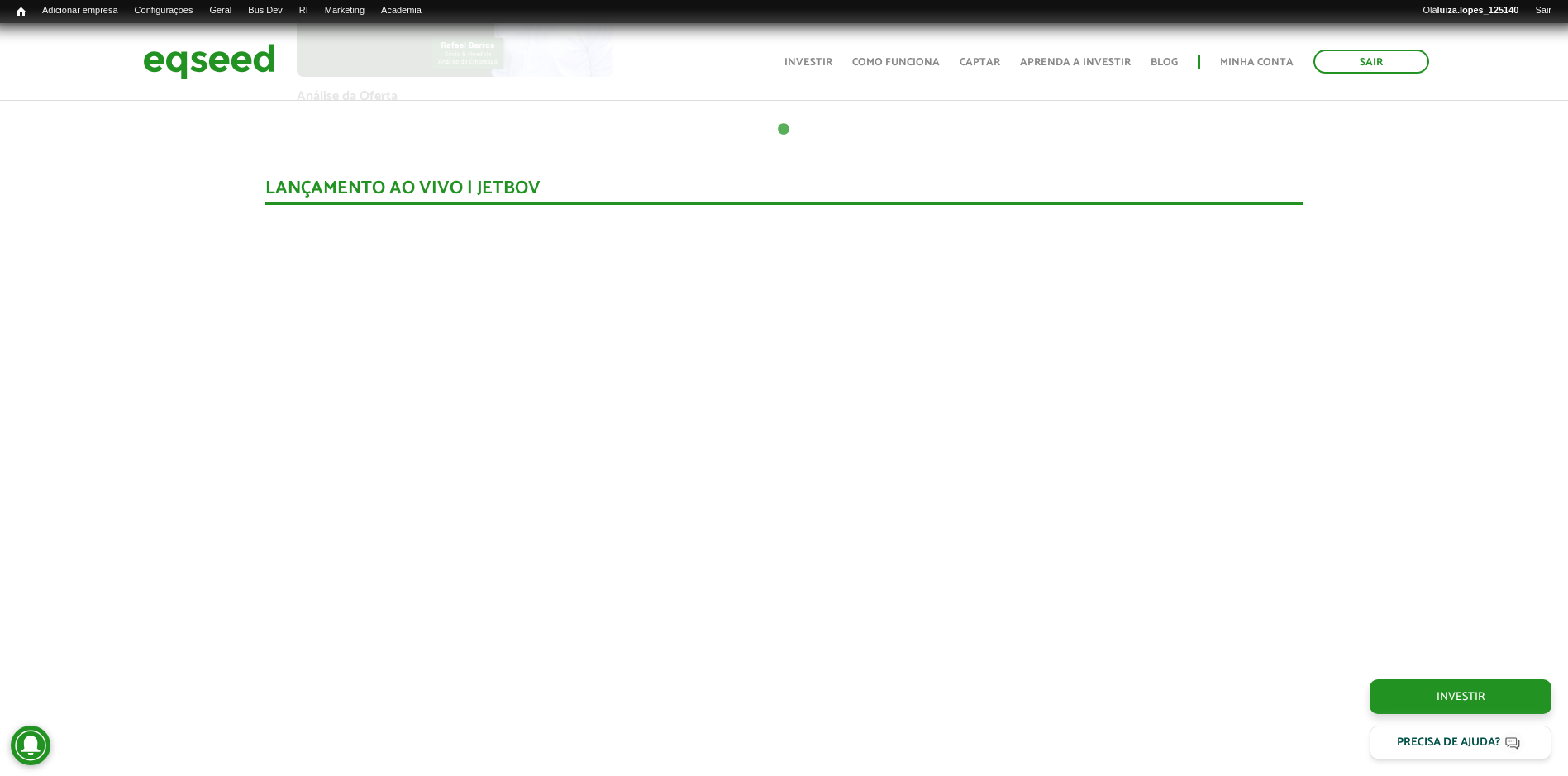
scroll to position [1569, 0]
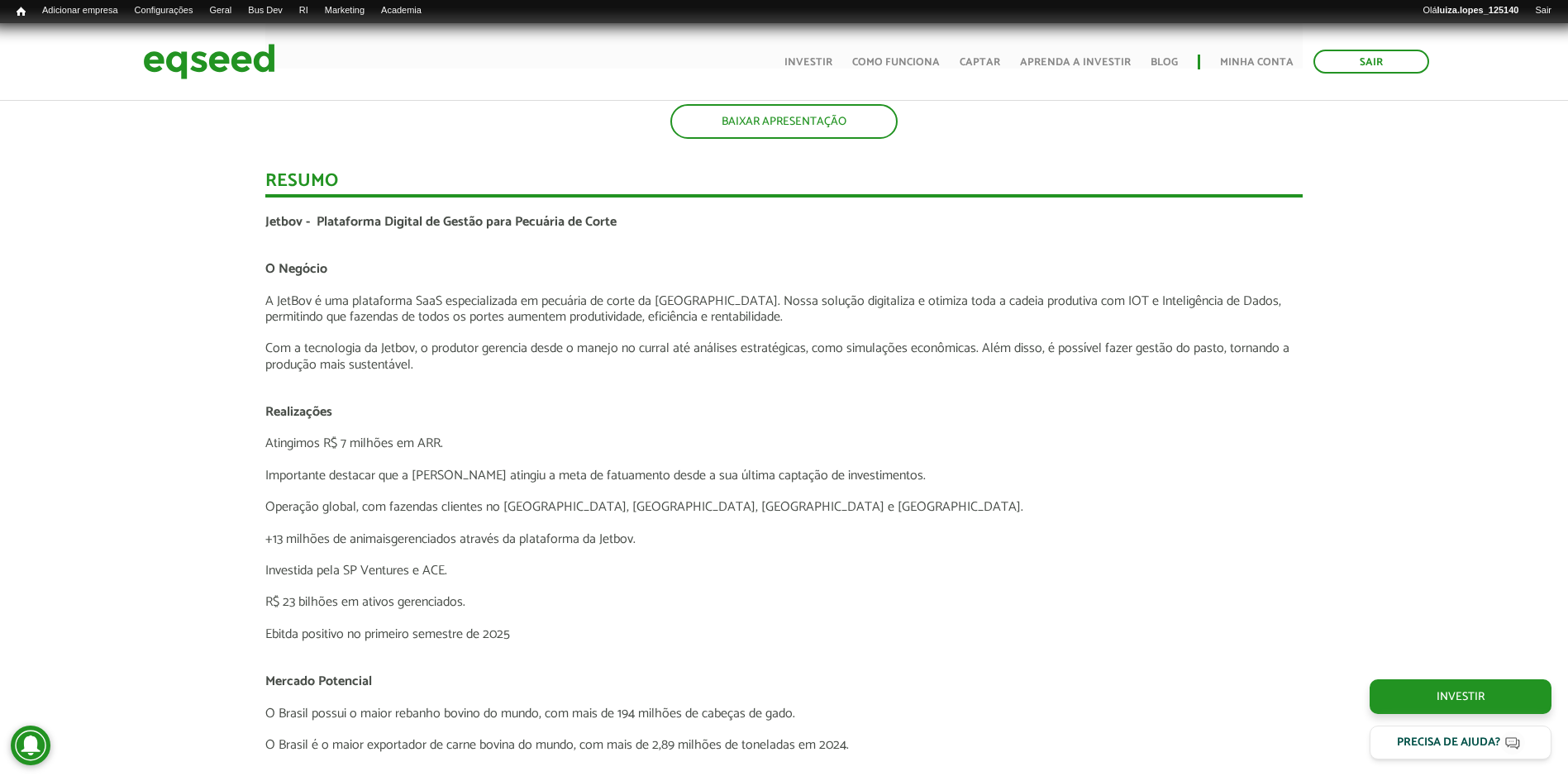
scroll to position [3056, 0]
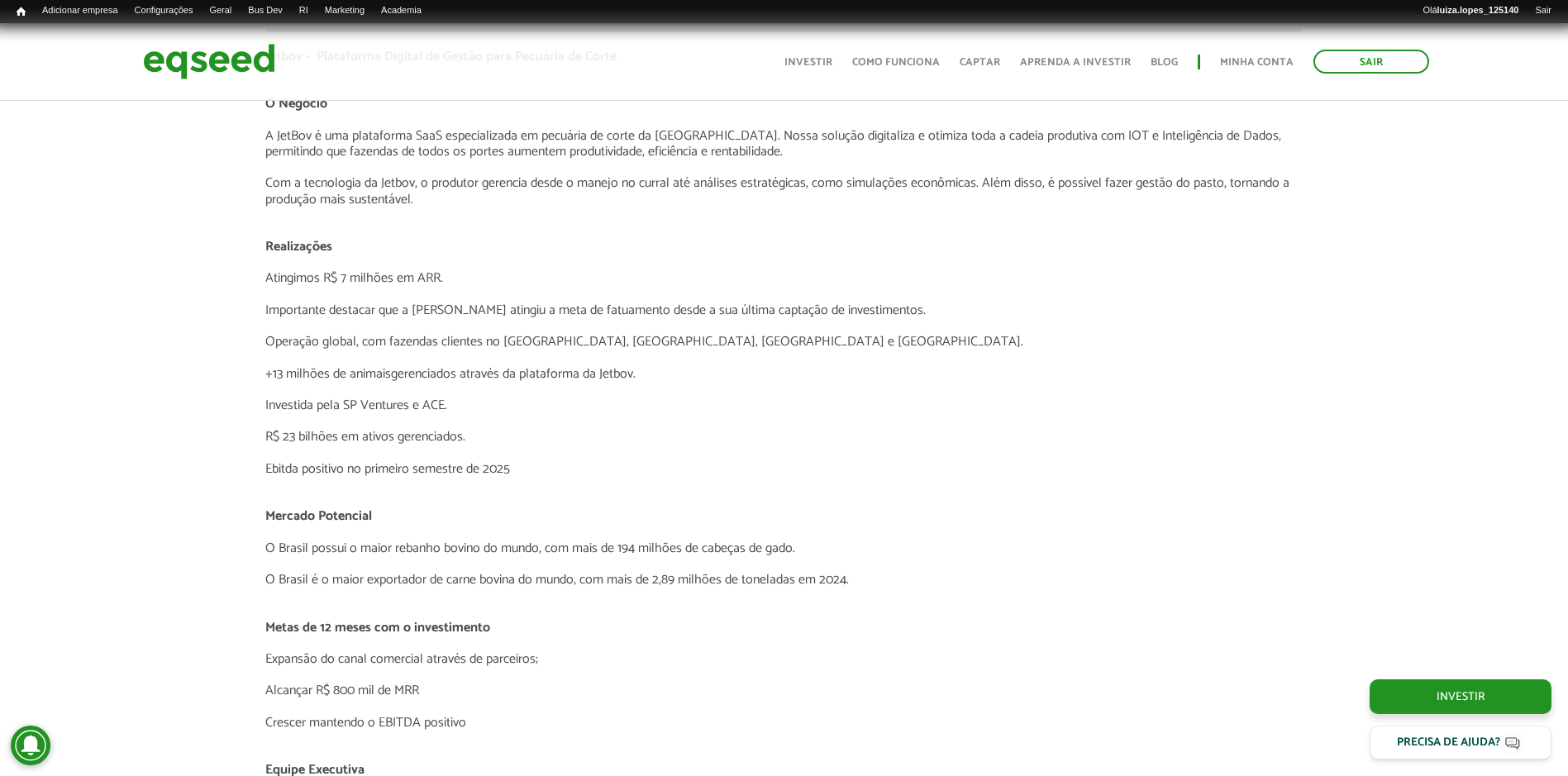
click at [897, 313] on p "Importante destacar que a Jetbov atingiu a meta de fatuamento desde a sua últim…" at bounding box center [783, 310] width 1037 height 15
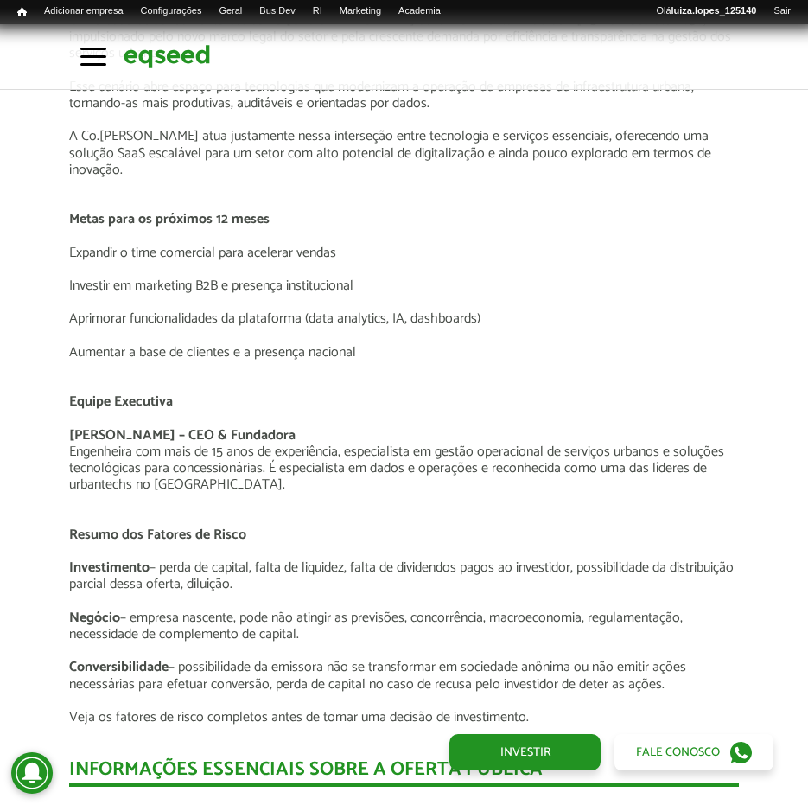
scroll to position [3284, 0]
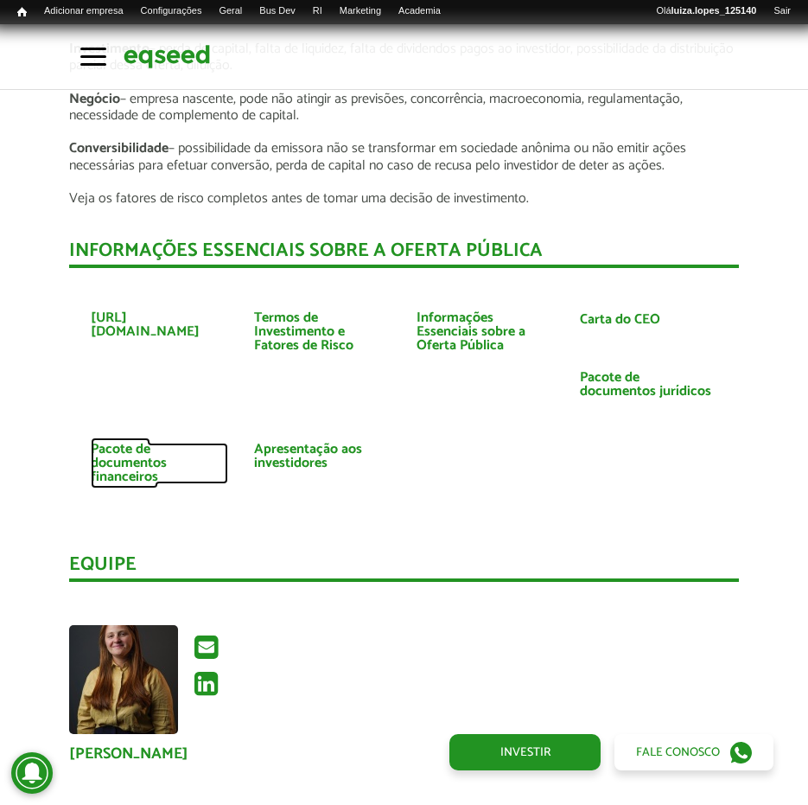
click at [156, 443] on link "Pacote de documentos financeiros" at bounding box center [159, 463] width 137 height 41
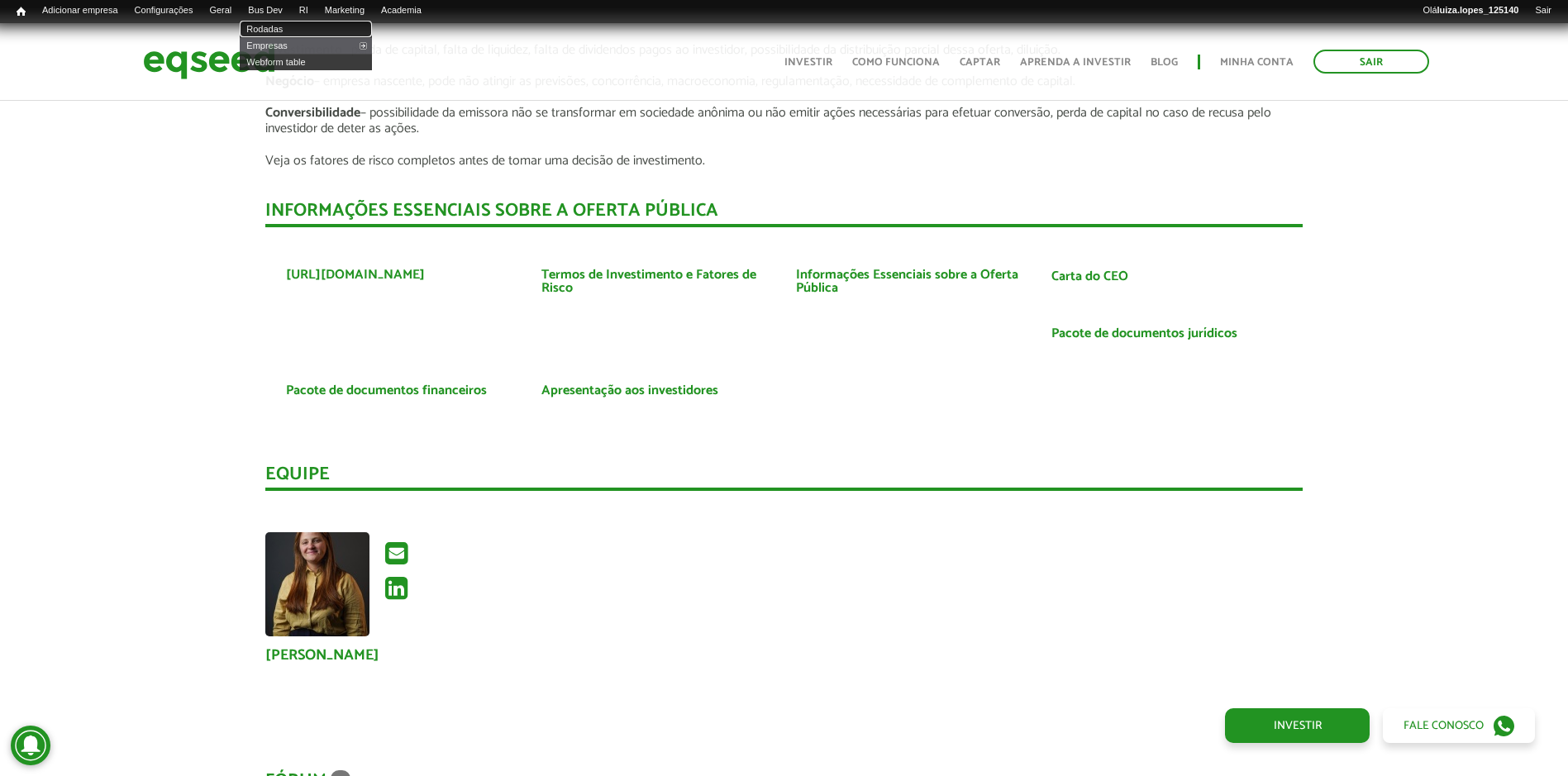
click at [296, 32] on link "Rodadas" at bounding box center [306, 29] width 132 height 16
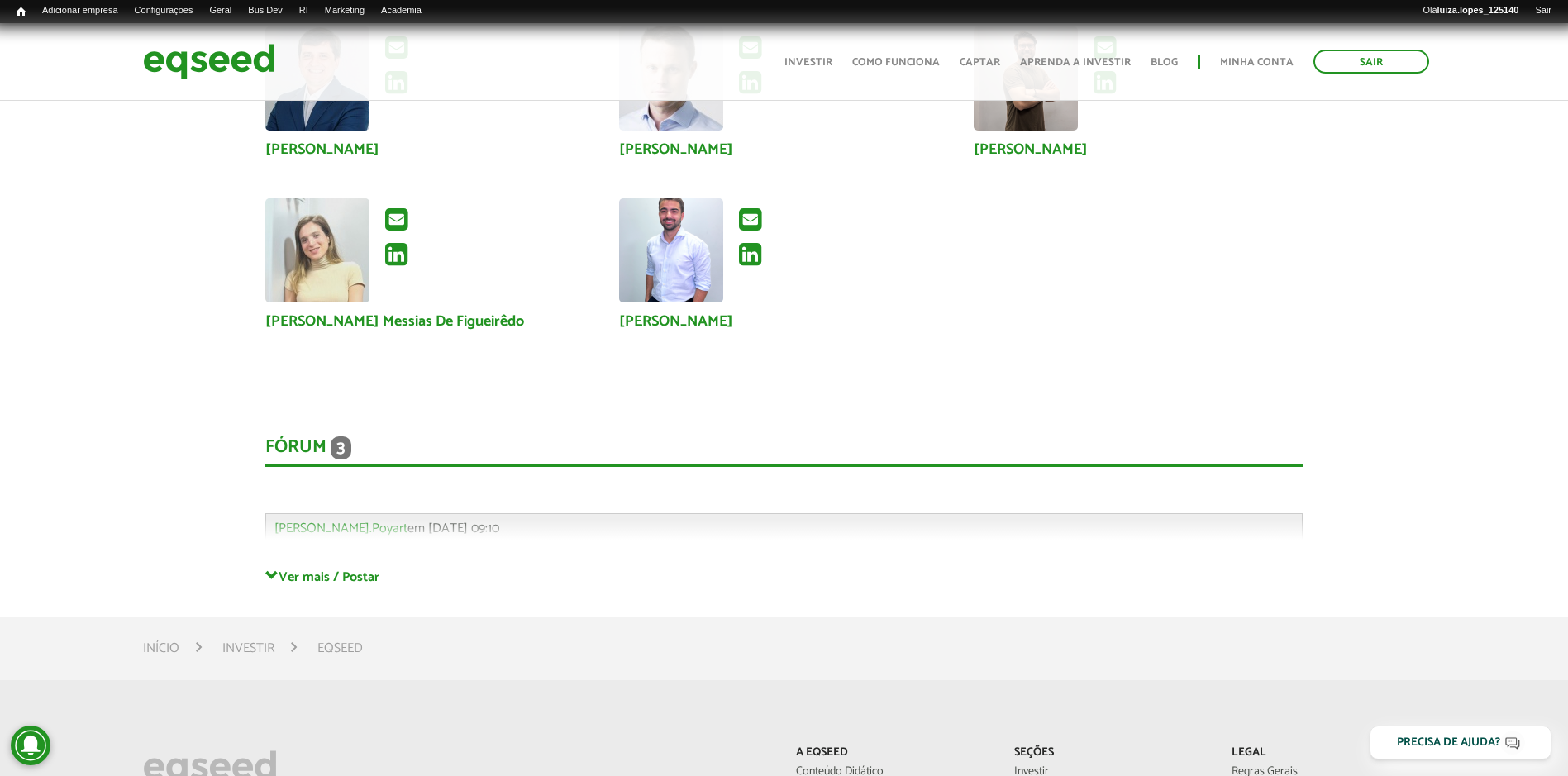
scroll to position [3138, 0]
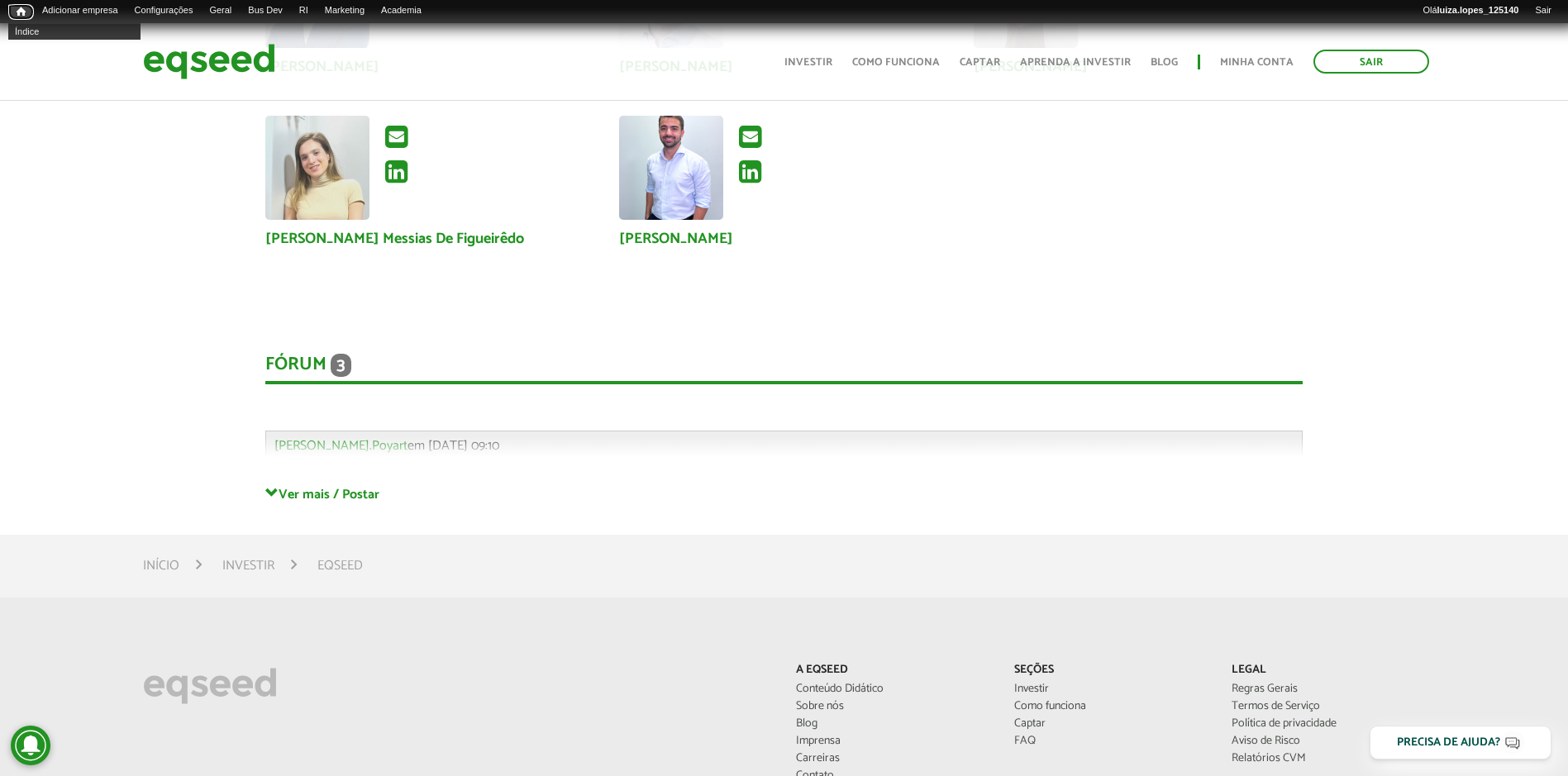
click at [25, 10] on span "Início" at bounding box center [21, 11] width 10 height 11
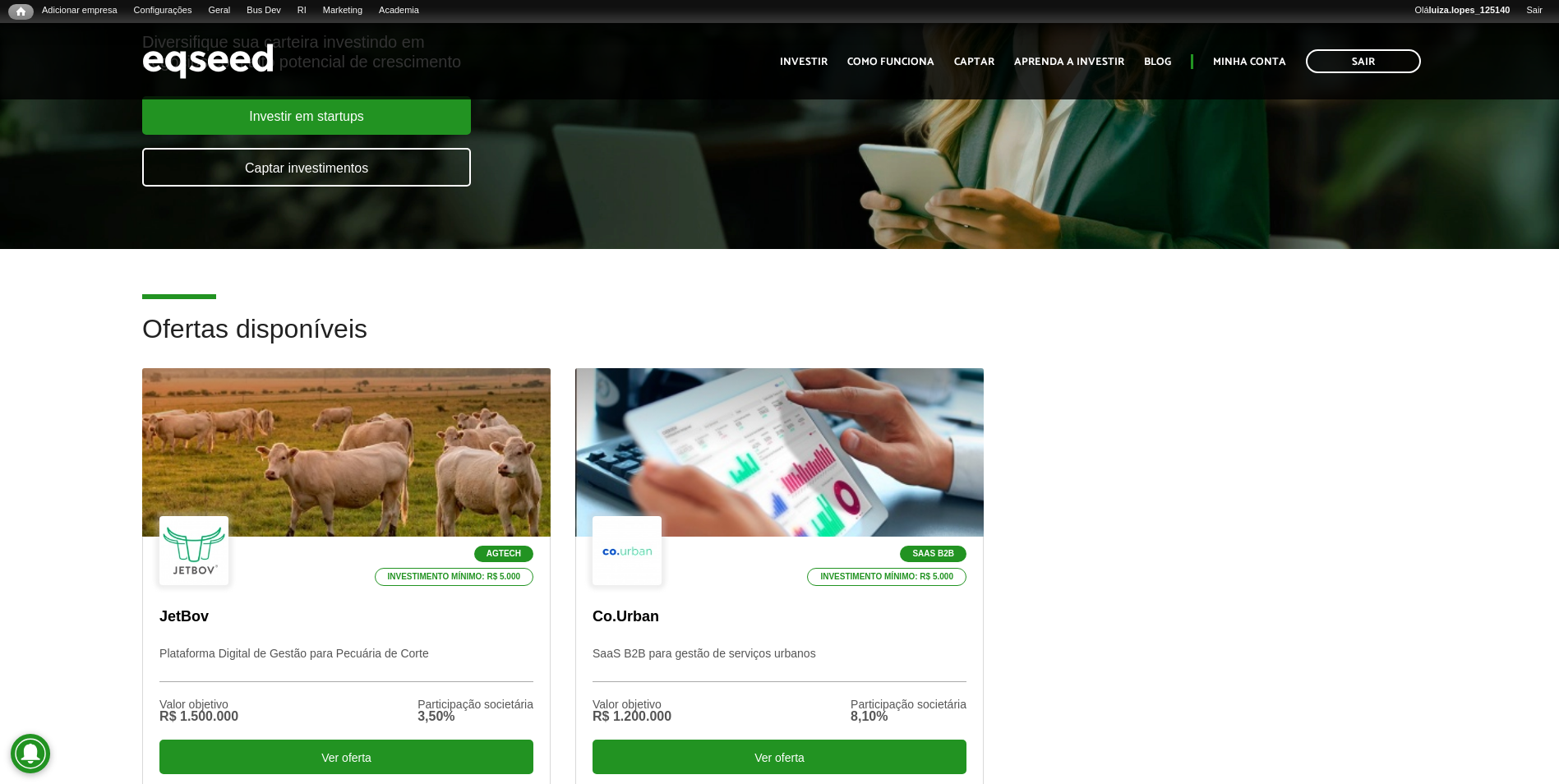
scroll to position [329, 0]
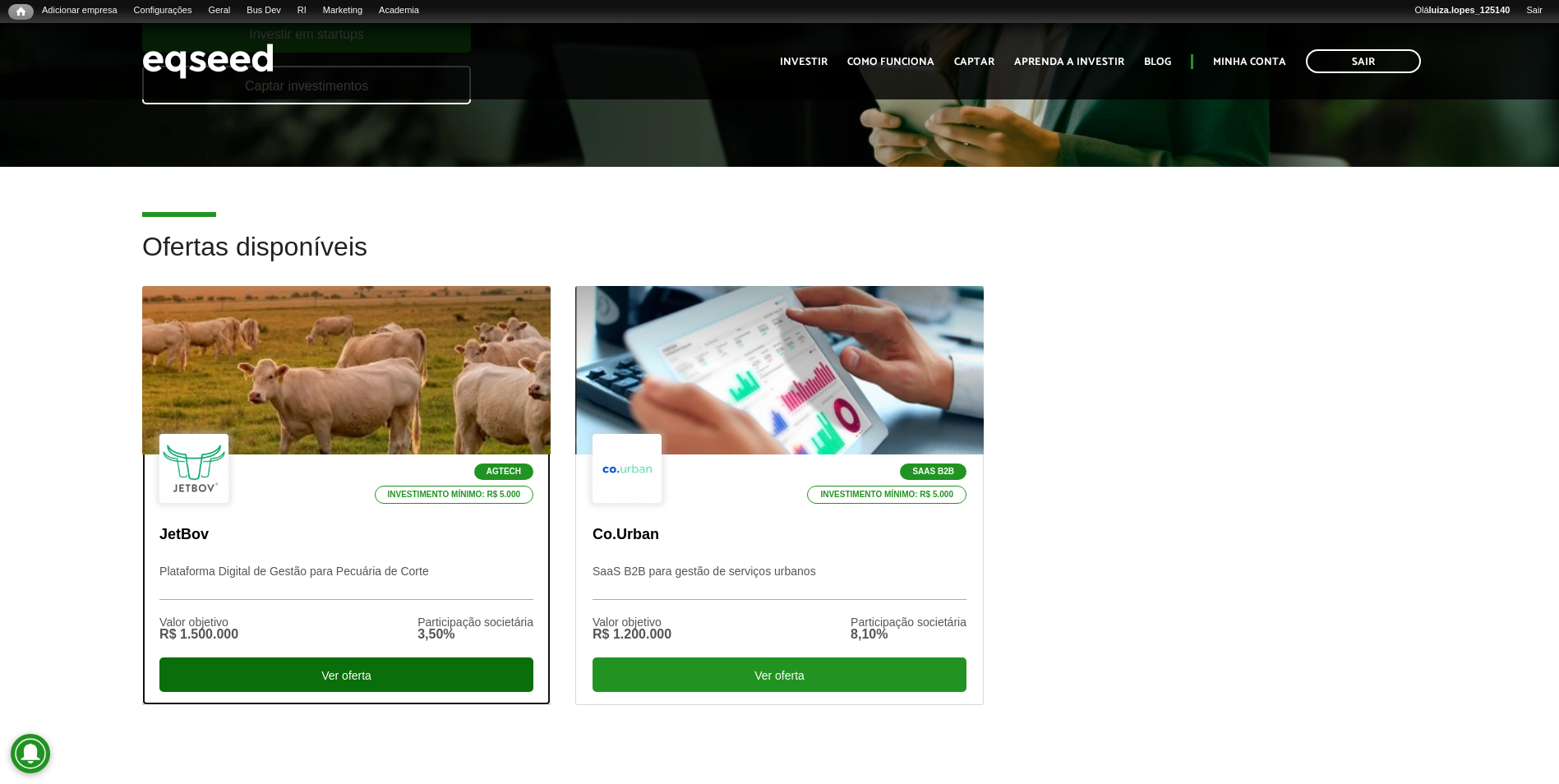
click at [298, 673] on div "Ver oferta" at bounding box center [346, 674] width 374 height 34
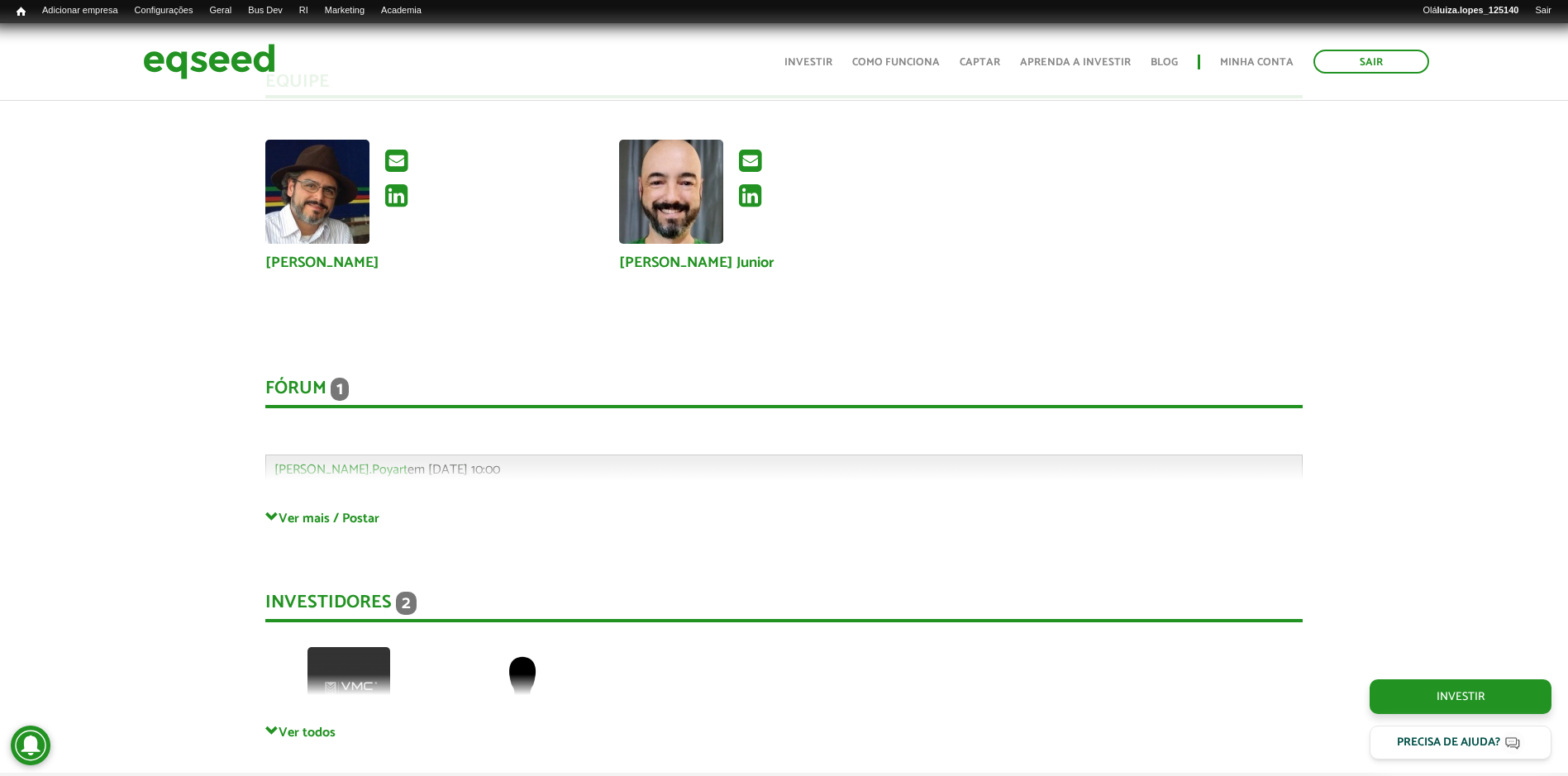
scroll to position [4460, 0]
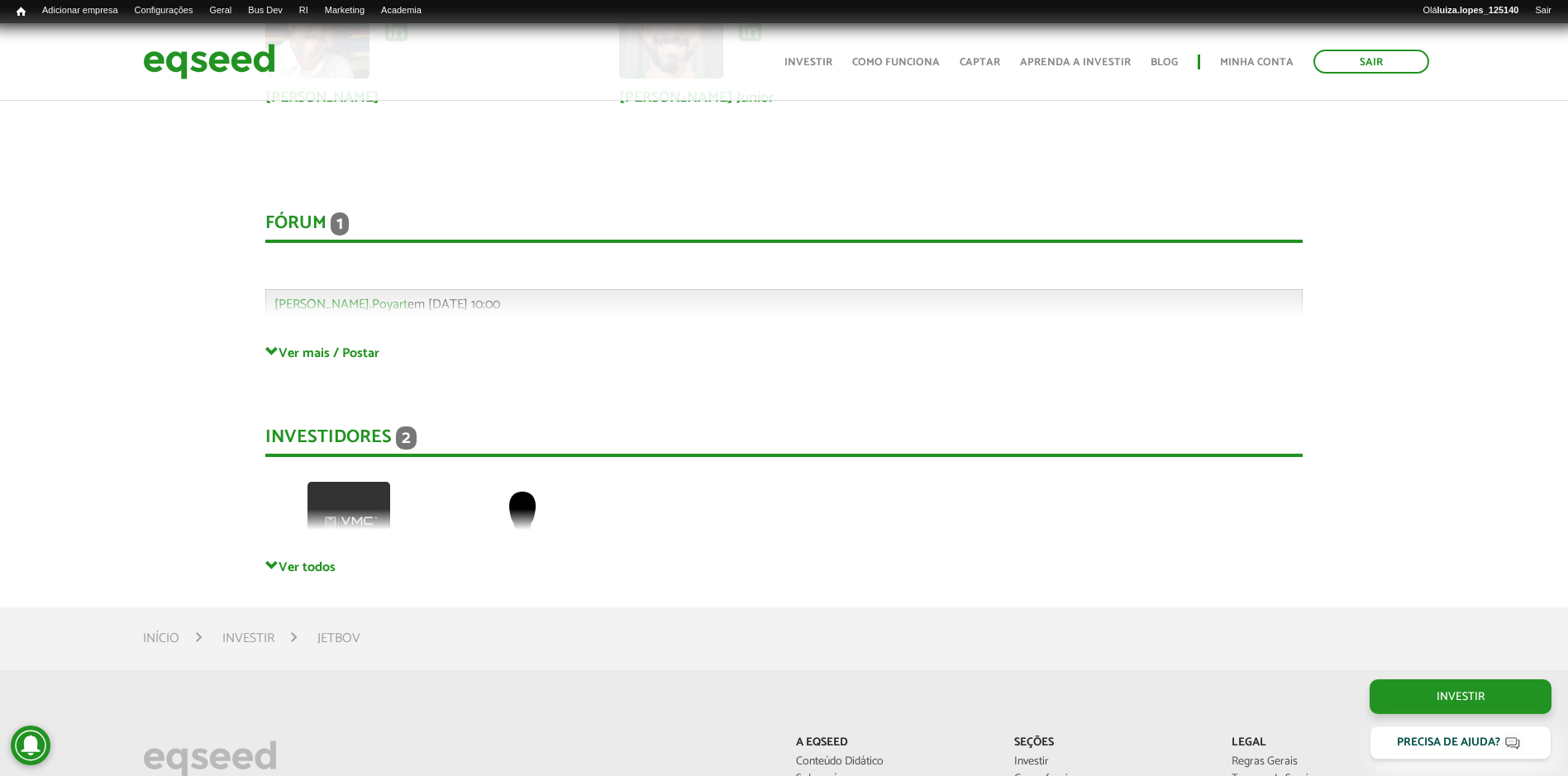
click at [289, 557] on div "Investidores 2 Vinícius Privado" at bounding box center [783, 475] width 1037 height 165
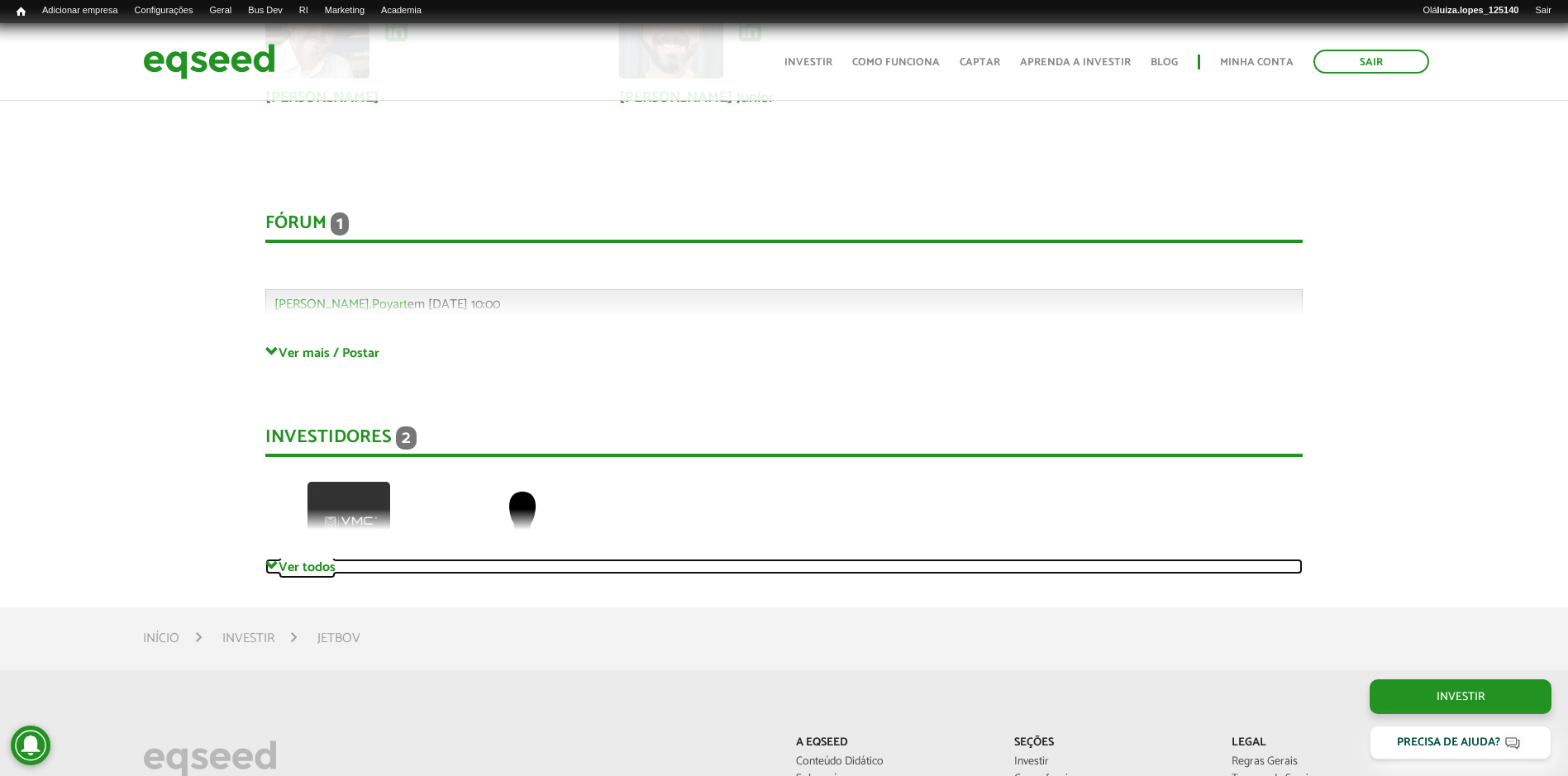
click at [284, 563] on link "Ver todos" at bounding box center [783, 566] width 1037 height 15
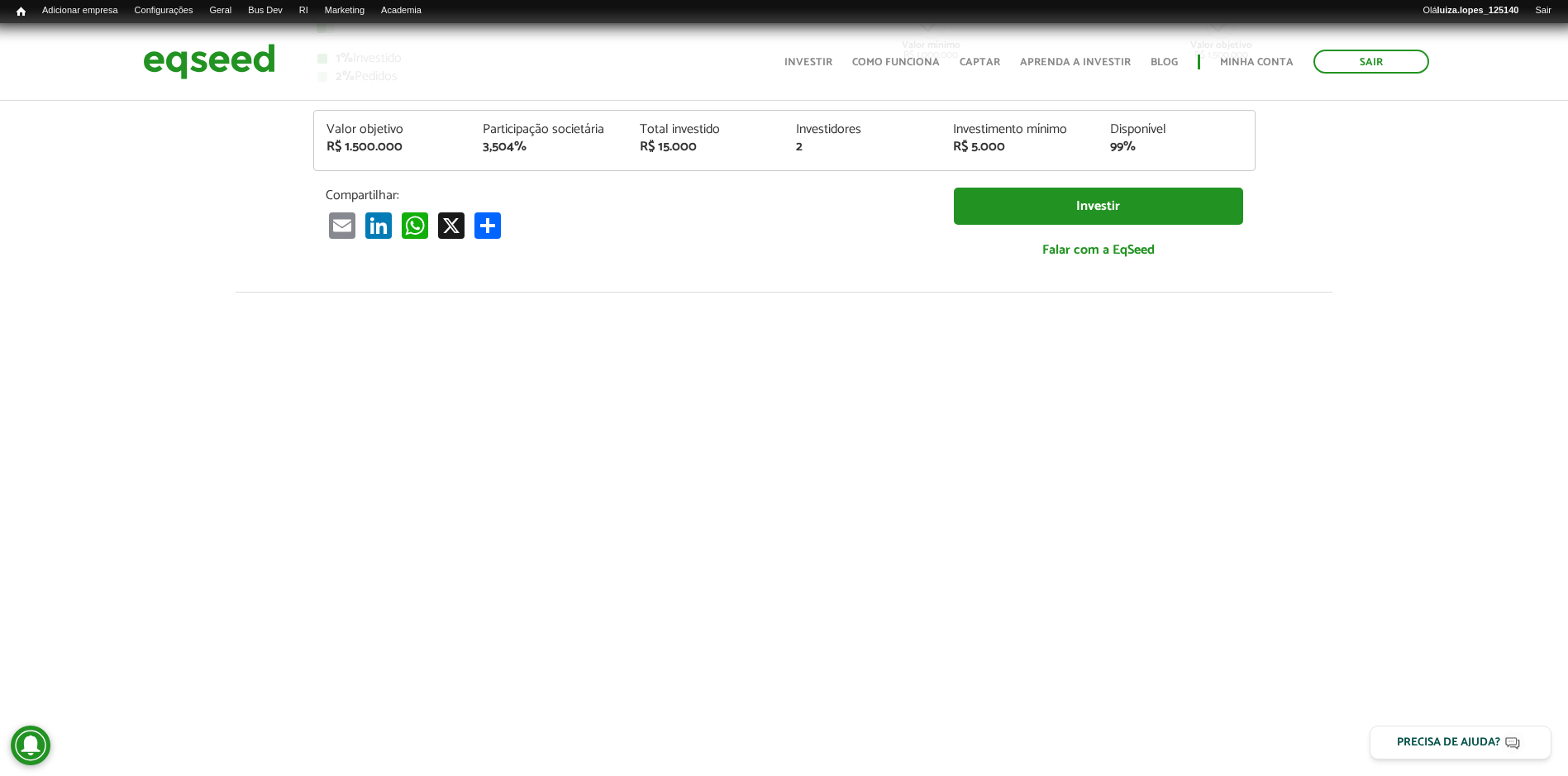
scroll to position [0, 0]
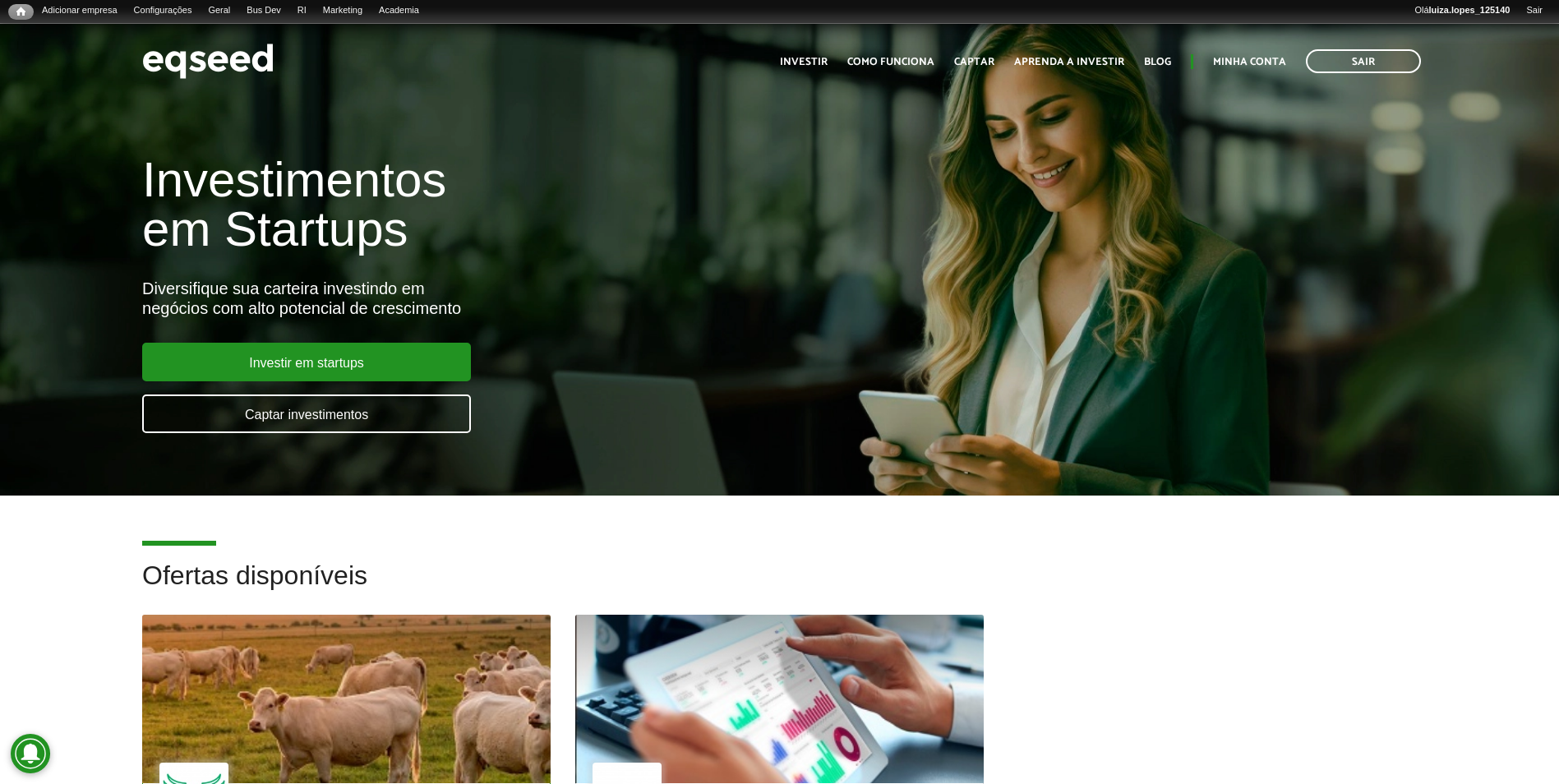
scroll to position [246, 0]
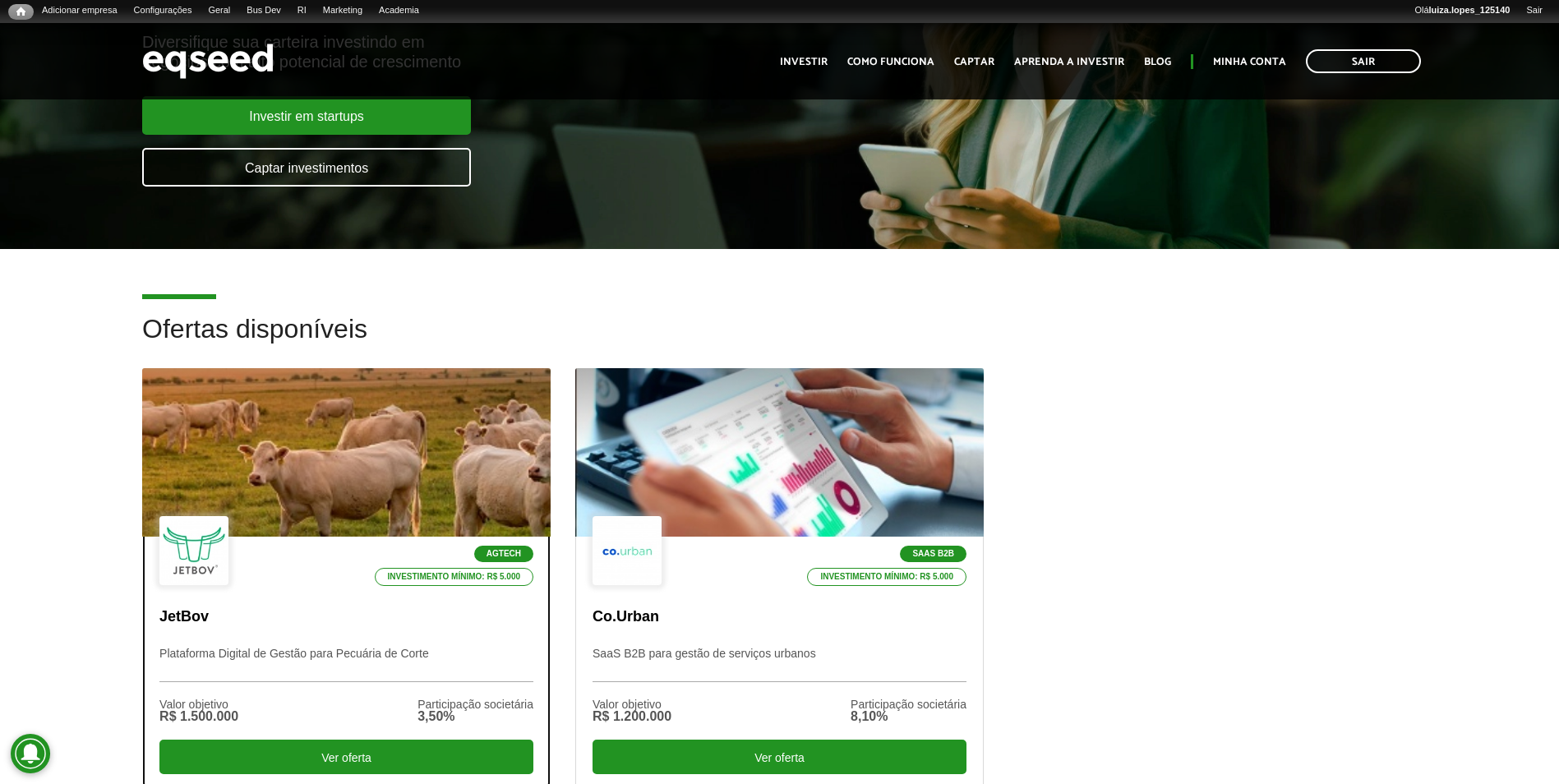
click at [383, 629] on div "Agtech Investimento mínimo: R$ 5.000 JetBov Plataforma Digital de Gestão para P…" at bounding box center [346, 660] width 407 height 250
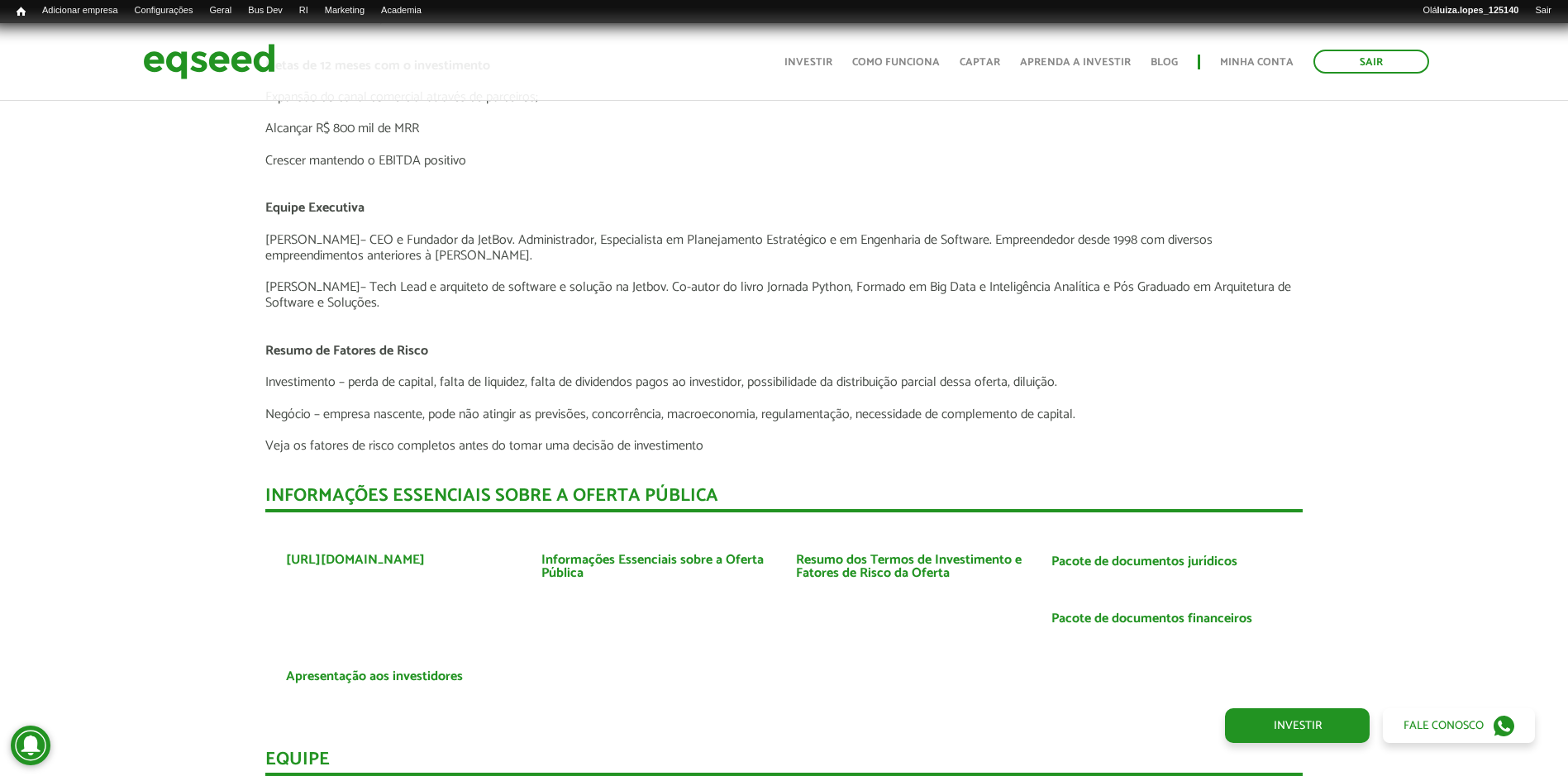
scroll to position [3783, 0]
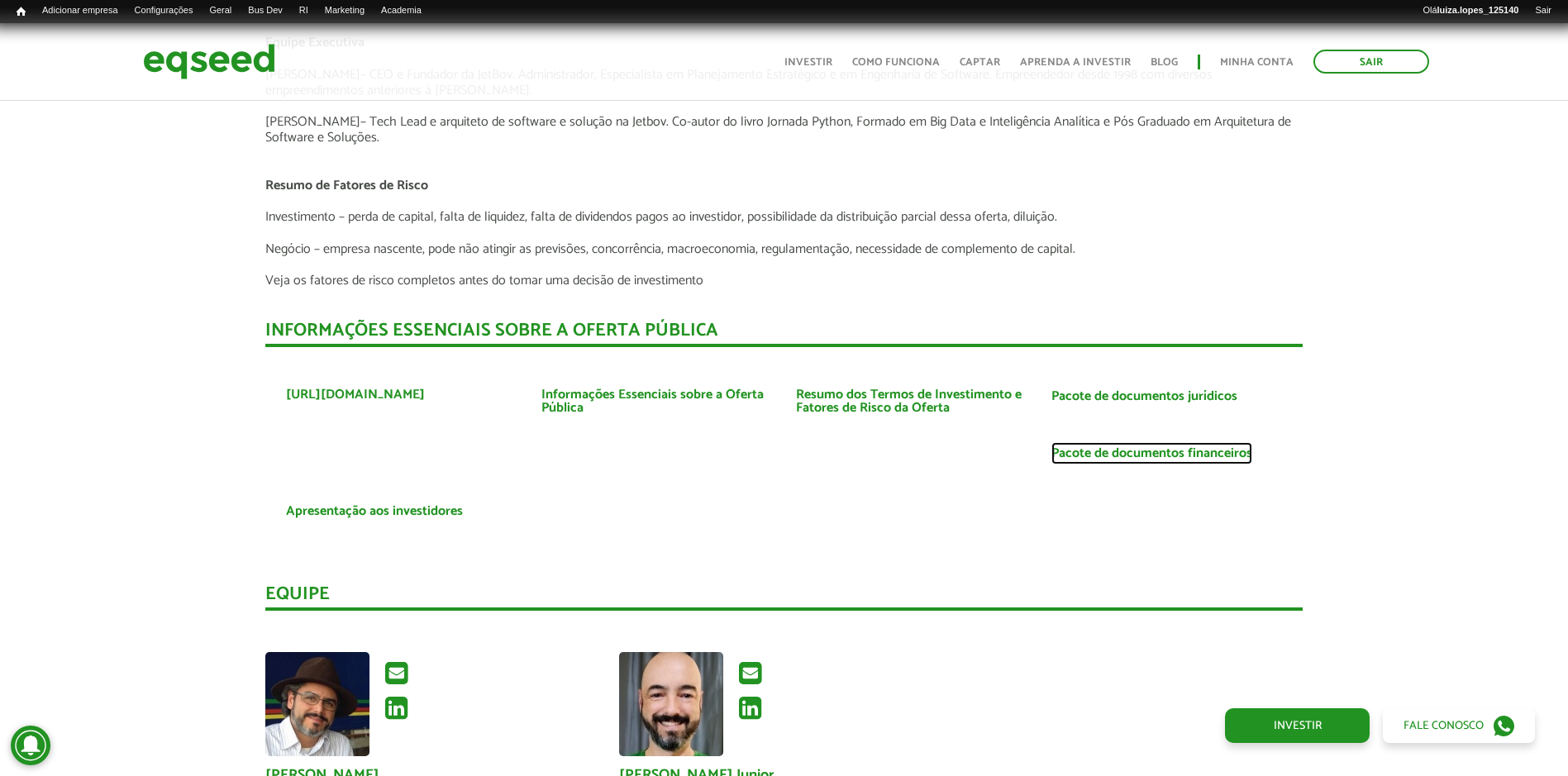
click at [1062, 457] on link "Pacote de documentos financeiros" at bounding box center [1151, 454] width 201 height 13
click at [1124, 390] on link "Pacote de documentos jurídicos" at bounding box center [1143, 397] width 185 height 13
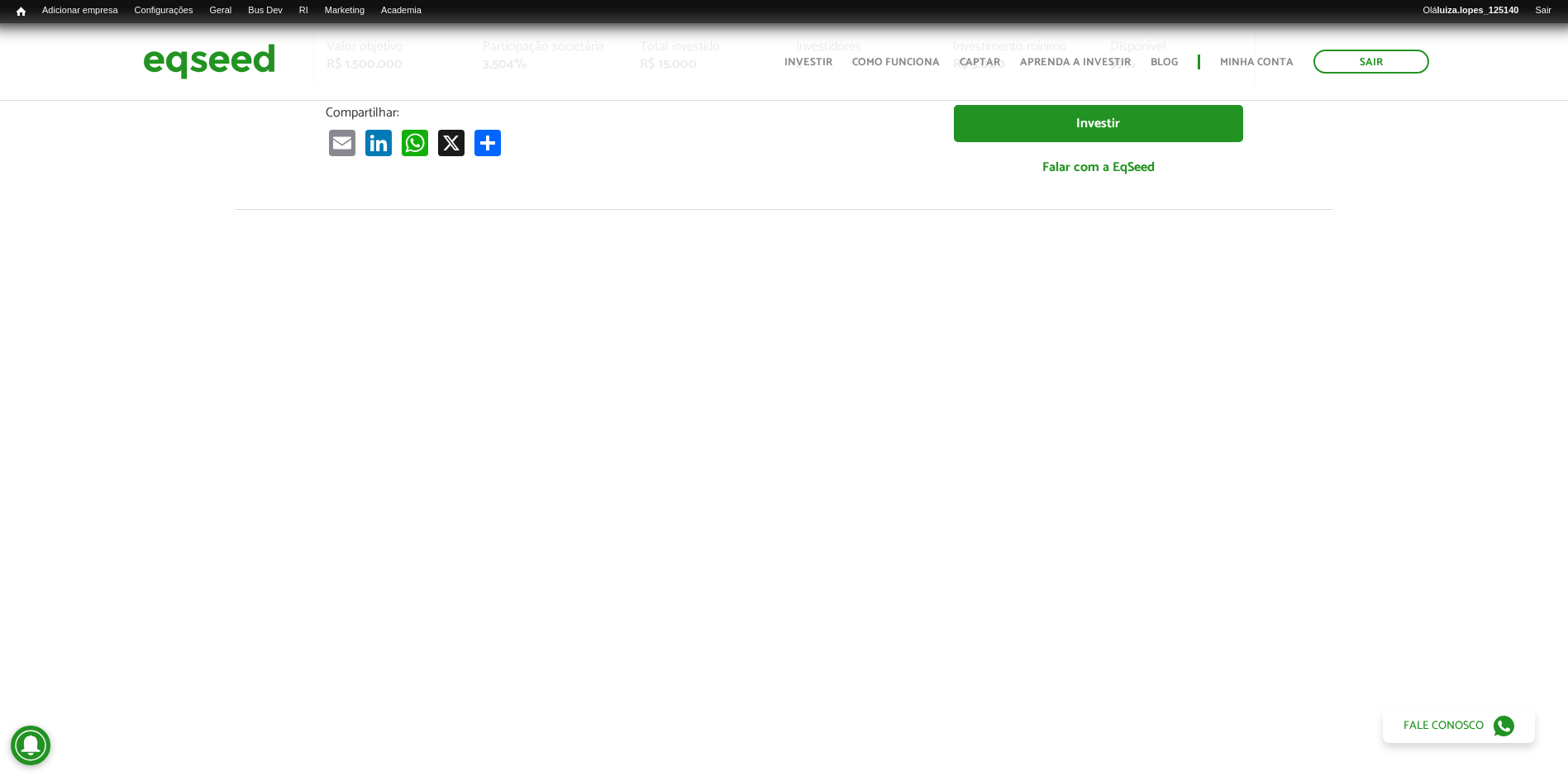
scroll to position [0, 0]
